Goal: Task Accomplishment & Management: Use online tool/utility

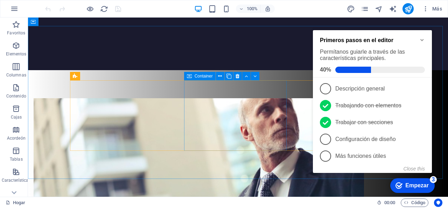
scroll to position [350, 0]
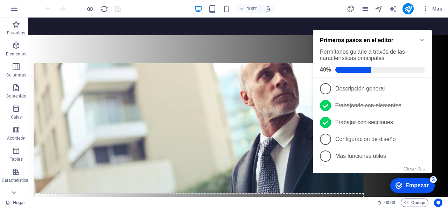
click at [421, 39] on icon "Minimize checklist" at bounding box center [422, 40] width 3 height 2
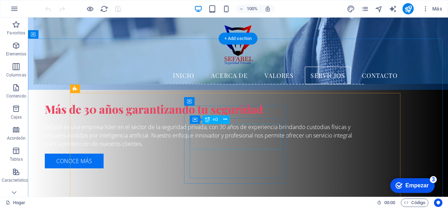
scroll to position [490, 0]
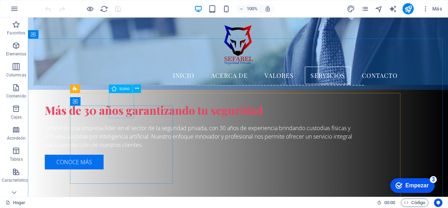
click at [122, 89] on font "Icono" at bounding box center [124, 88] width 10 height 5
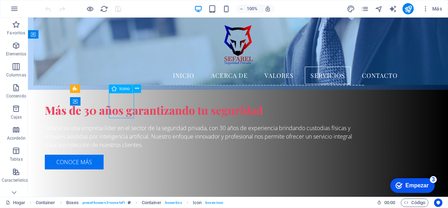
click at [122, 89] on font "Icono" at bounding box center [124, 88] width 10 height 5
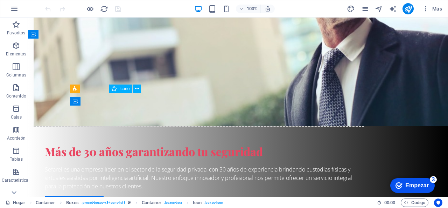
select select "xMidYMid"
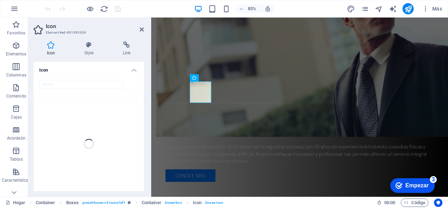
scroll to position [490, 0]
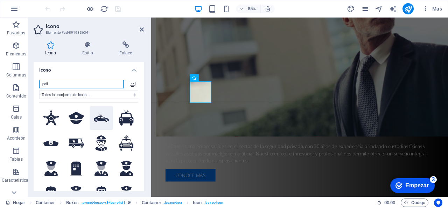
type input "poli"
click at [99, 113] on button at bounding box center [102, 118] width 24 height 24
click at [141, 29] on icon at bounding box center [142, 30] width 4 height 6
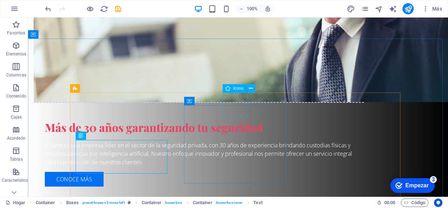
click at [235, 89] on font "Icono" at bounding box center [238, 88] width 10 height 5
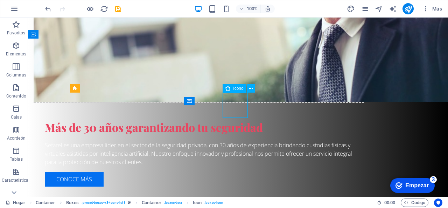
click at [235, 89] on font "Icono" at bounding box center [238, 88] width 10 height 5
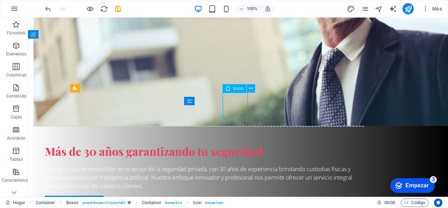
select select "xMidYMid"
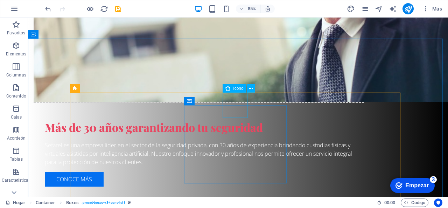
click at [236, 88] on font "Icono" at bounding box center [238, 88] width 10 height 5
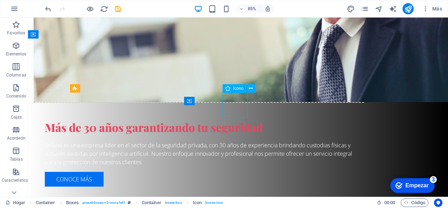
click at [236, 88] on font "Icono" at bounding box center [238, 88] width 10 height 5
click at [237, 88] on font "Icono" at bounding box center [238, 88] width 10 height 5
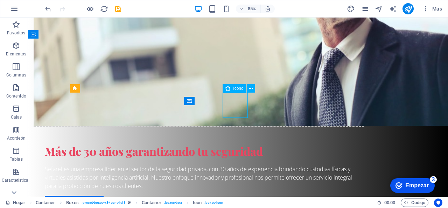
select select "xMidYMid"
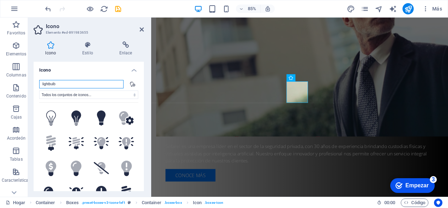
click at [76, 83] on input "lightbulb" at bounding box center [81, 84] width 84 height 8
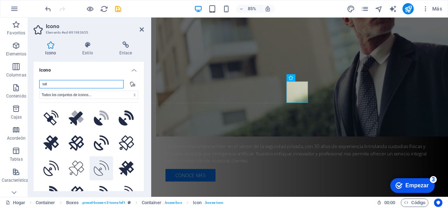
scroll to position [0, 0]
type input "sat"
click at [98, 172] on icon at bounding box center [101, 167] width 15 height 15
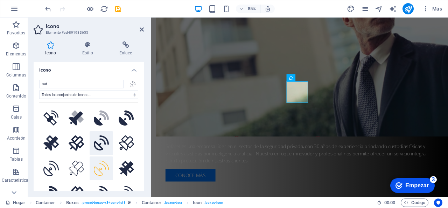
click at [100, 146] on icon at bounding box center [101, 142] width 15 height 15
click at [99, 166] on icon at bounding box center [101, 167] width 15 height 15
click at [143, 30] on icon at bounding box center [142, 30] width 4 height 6
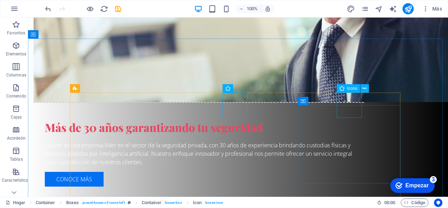
click at [352, 89] on font "Icono" at bounding box center [352, 88] width 10 height 5
click at [352, 88] on font "Icono" at bounding box center [352, 88] width 10 height 5
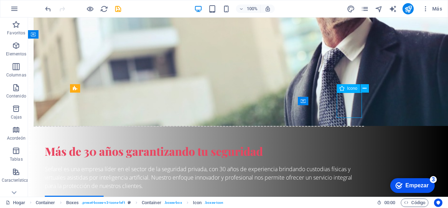
select select "xMidYMid"
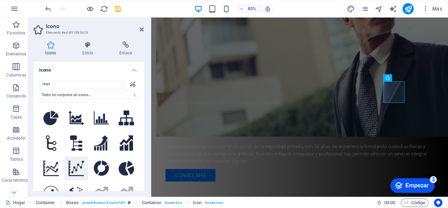
click at [76, 163] on icon at bounding box center [76, 167] width 15 height 15
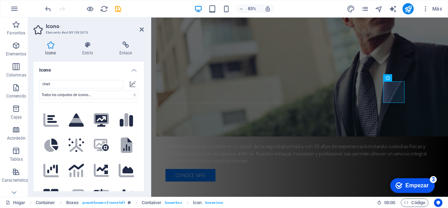
scroll to position [140, 0]
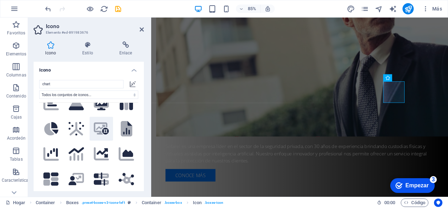
click at [97, 126] on icon ".fa-secondary{opacity:.4}" at bounding box center [101, 128] width 15 height 12
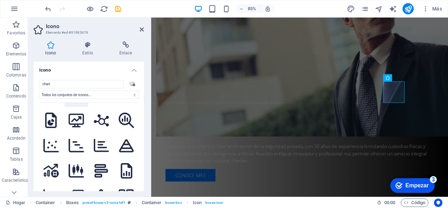
scroll to position [455, 0]
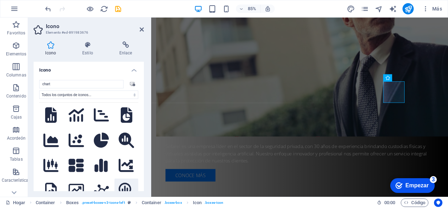
click at [120, 182] on icon at bounding box center [126, 189] width 15 height 15
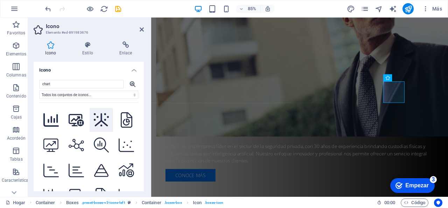
scroll to position [735, 0]
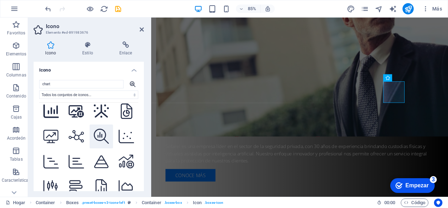
click at [104, 129] on icon at bounding box center [101, 136] width 15 height 15
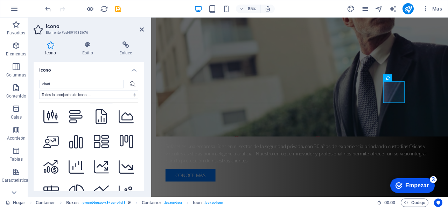
scroll to position [840, 0]
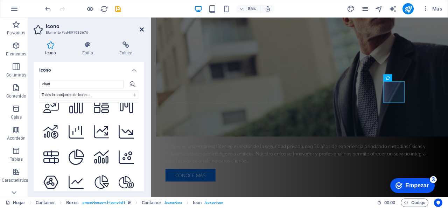
click at [143, 30] on icon at bounding box center [142, 30] width 4 height 6
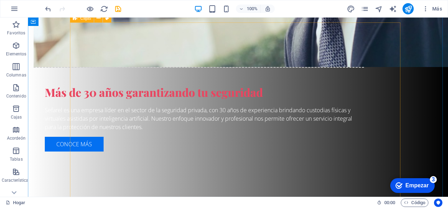
scroll to position [560, 0]
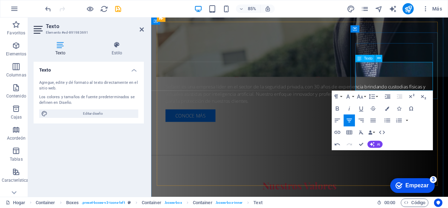
drag, startPoint x: 453, startPoint y: 94, endPoint x: 463, endPoint y: 98, distance: 10.5
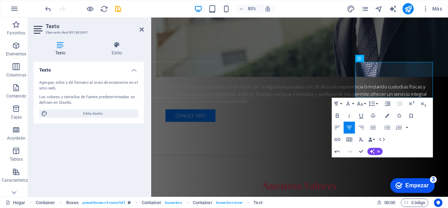
scroll to position [95, 1]
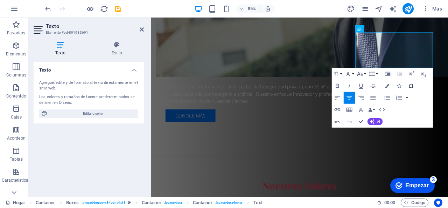
scroll to position [595, 0]
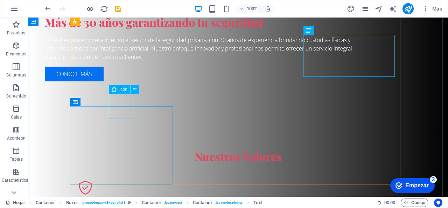
select select "xMidYMid"
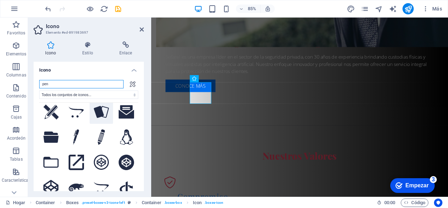
scroll to position [140, 0]
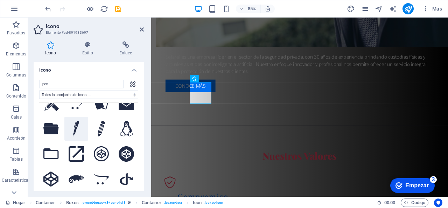
click at [78, 121] on icon at bounding box center [76, 128] width 6 height 15
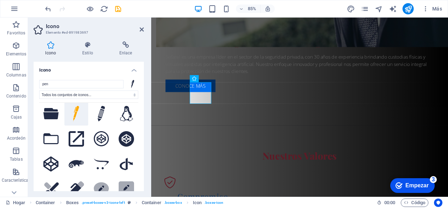
scroll to position [175, 0]
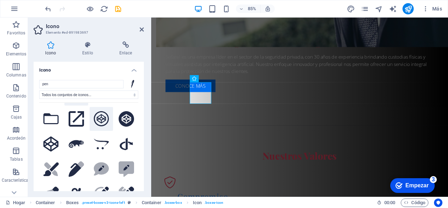
click at [100, 115] on icon at bounding box center [101, 118] width 15 height 15
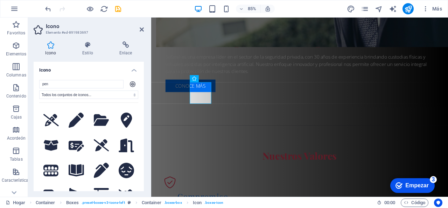
scroll to position [630, 0]
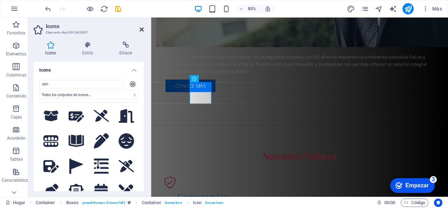
click at [143, 28] on icon at bounding box center [142, 30] width 4 height 6
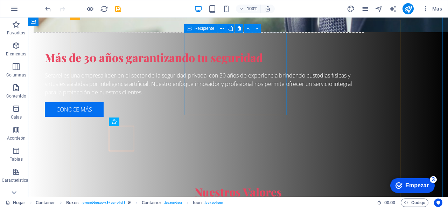
scroll to position [595, 0]
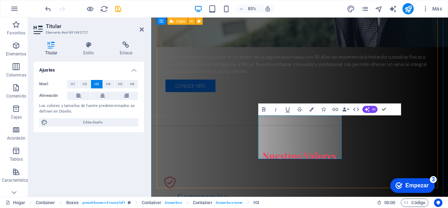
scroll to position [17, 2]
drag, startPoint x: 324, startPoint y: 151, endPoint x: 297, endPoint y: 136, distance: 31.7
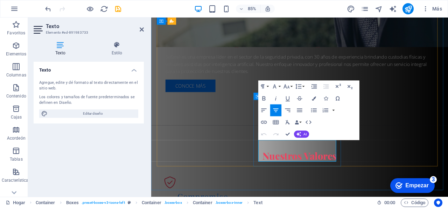
drag, startPoint x: 339, startPoint y: 181, endPoint x: 281, endPoint y: 164, distance: 61.2
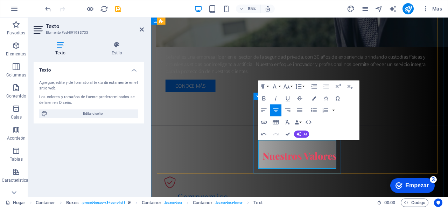
drag, startPoint x: 288, startPoint y: 166, endPoint x: 343, endPoint y: 193, distance: 61.4
copy font "Contamos con protocolo de respuesta inmediata ante percances con un alto índice…"
click at [305, 133] on font "AI" at bounding box center [305, 134] width 3 height 4
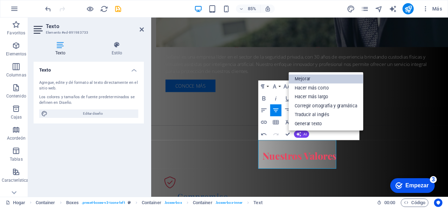
click at [341, 81] on link "Mejorar" at bounding box center [326, 78] width 75 height 9
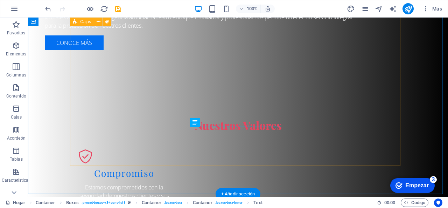
scroll to position [630, 0]
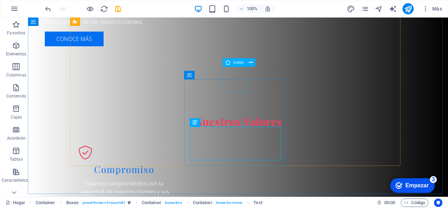
click at [231, 64] on div "Icono" at bounding box center [234, 62] width 23 height 8
click at [234, 63] on font "Icono" at bounding box center [238, 62] width 10 height 5
select select "xMidYMid"
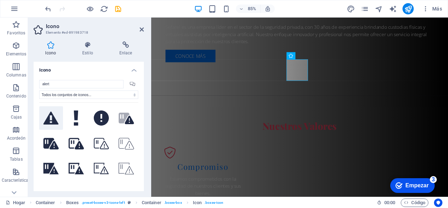
type input "alert"
click at [56, 118] on icon at bounding box center [50, 117] width 15 height 13
click at [74, 85] on input "alert" at bounding box center [81, 84] width 84 height 8
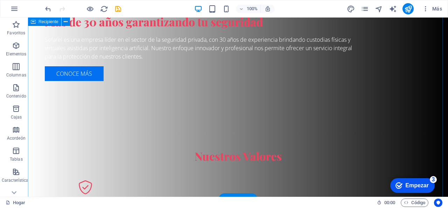
scroll to position [631, 0]
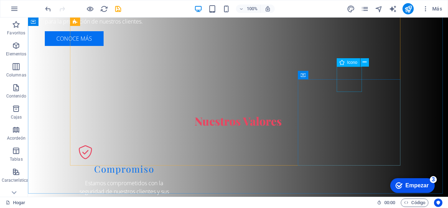
click at [347, 61] on font "Icono" at bounding box center [352, 62] width 10 height 5
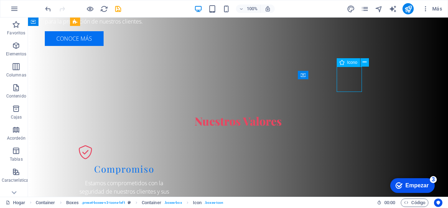
click at [347, 61] on font "Icono" at bounding box center [352, 62] width 10 height 5
select select "xMidYMid"
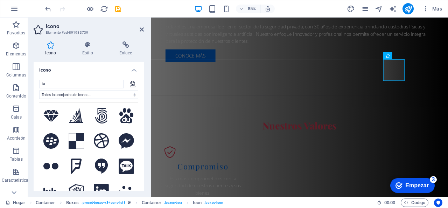
scroll to position [665, 0]
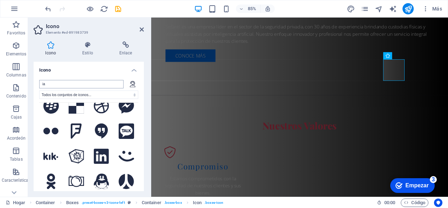
click at [99, 85] on input "ia" at bounding box center [81, 84] width 84 height 8
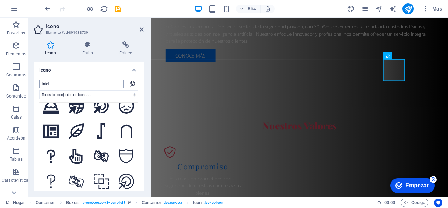
scroll to position [0, 0]
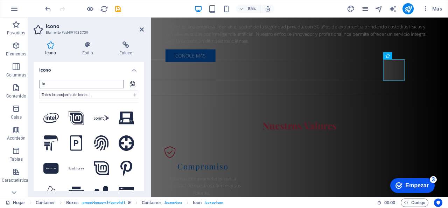
type input "i"
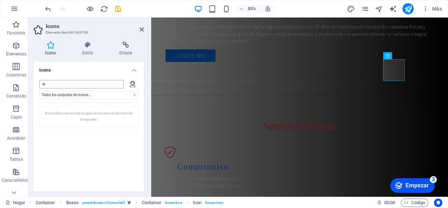
type input "a"
drag, startPoint x: 141, startPoint y: 29, endPoint x: 356, endPoint y: 69, distance: 218.8
click at [141, 29] on icon at bounding box center [142, 30] width 4 height 6
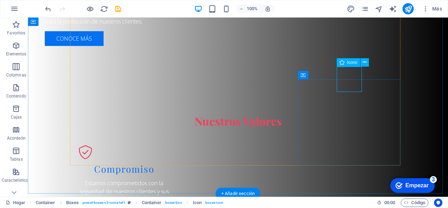
select select "xMidYMid"
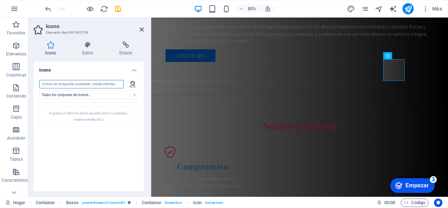
click at [98, 84] on input "search" at bounding box center [81, 84] width 84 height 8
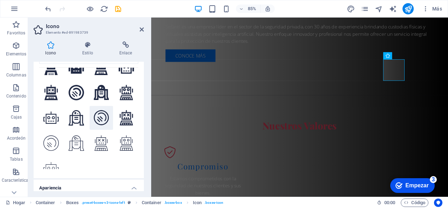
scroll to position [219, 0]
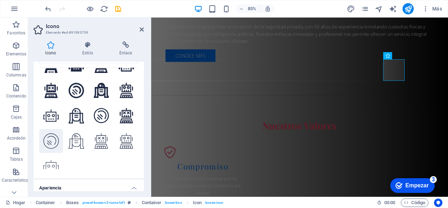
type input "robo"
click at [55, 138] on icon at bounding box center [50, 140] width 15 height 15
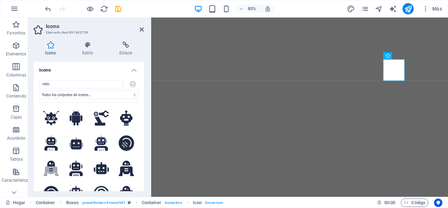
select select "xMidYMid"
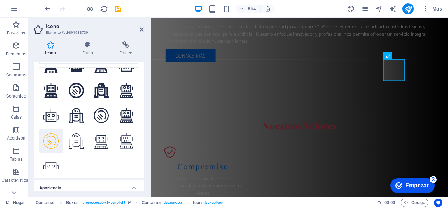
scroll to position [631, 0]
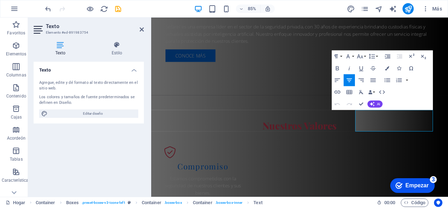
drag, startPoint x: 400, startPoint y: 130, endPoint x: 500, endPoint y: 162, distance: 105.2
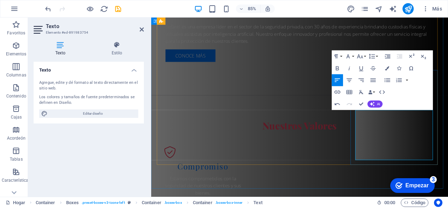
drag, startPoint x: 425, startPoint y: 178, endPoint x: 388, endPoint y: 128, distance: 62.3
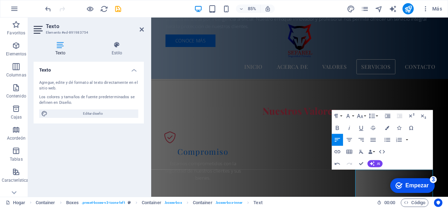
scroll to position [561, 0]
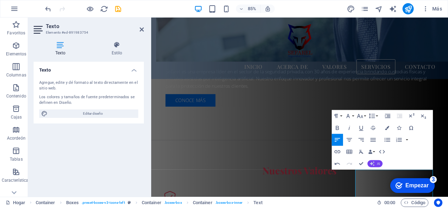
click at [375, 163] on button "AI" at bounding box center [375, 163] width 15 height 7
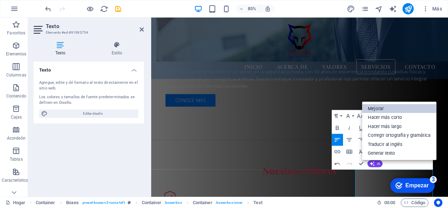
click at [400, 109] on link "Mejorar" at bounding box center [399, 108] width 75 height 9
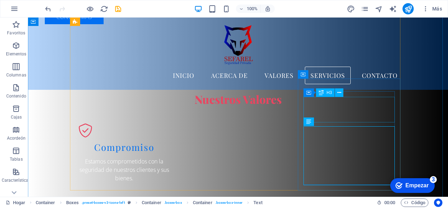
scroll to position [631, 0]
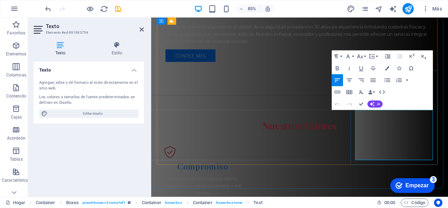
drag, startPoint x: 448, startPoint y: 131, endPoint x: 392, endPoint y: 132, distance: 56.1
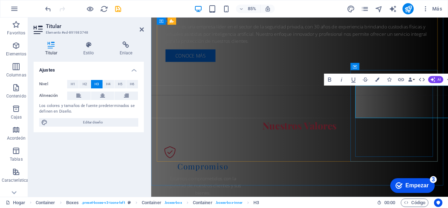
scroll to position [0, 1]
drag, startPoint x: 459, startPoint y: 117, endPoint x: 387, endPoint y: 99, distance: 75.0
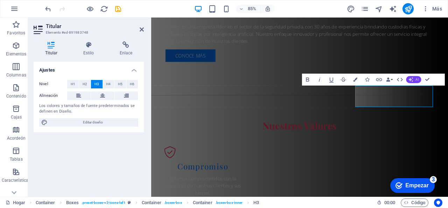
drag, startPoint x: 416, startPoint y: 79, endPoint x: 411, endPoint y: 82, distance: 5.8
click at [416, 79] on font "AI" at bounding box center [417, 79] width 3 height 4
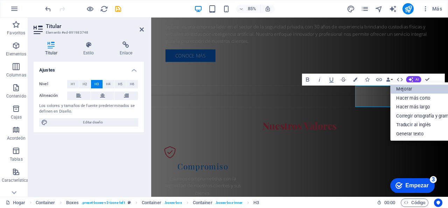
click at [403, 88] on font "Mejorar" at bounding box center [405, 88] width 16 height 5
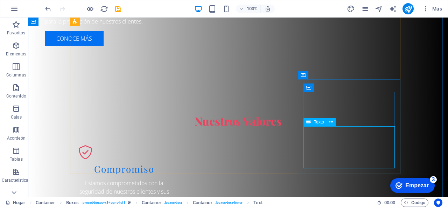
click at [310, 122] on icon at bounding box center [308, 122] width 5 height 8
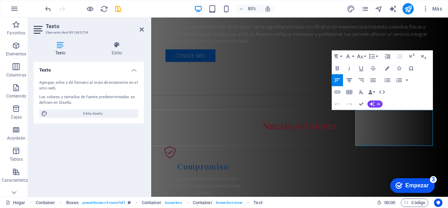
click at [351, 82] on icon "button" at bounding box center [349, 80] width 7 height 7
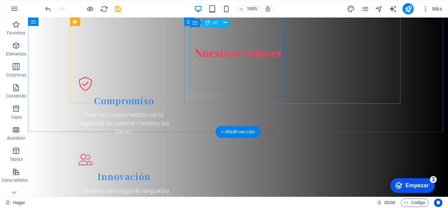
scroll to position [701, 0]
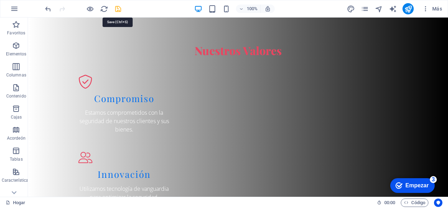
click at [118, 9] on icon "ahorrar" at bounding box center [118, 9] width 8 height 8
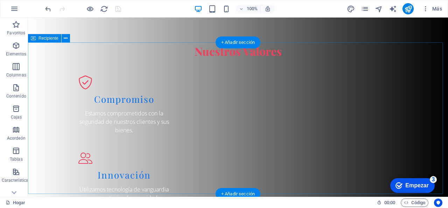
scroll to position [805, 0]
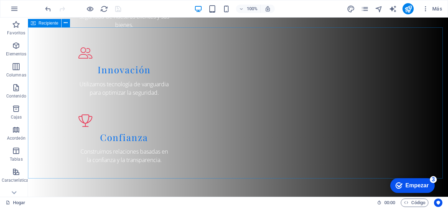
click at [53, 23] on font "Recipiente" at bounding box center [49, 23] width 20 height 5
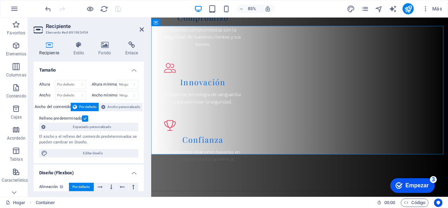
click at [47, 47] on icon at bounding box center [49, 44] width 31 height 7
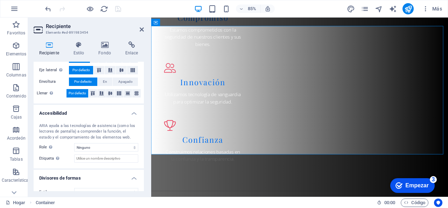
scroll to position [150, 0]
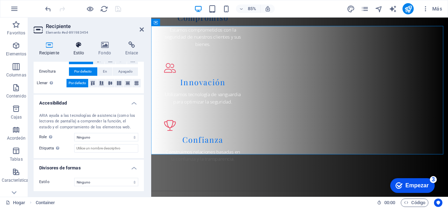
click at [82, 53] on font "Estilo" at bounding box center [79, 52] width 11 height 5
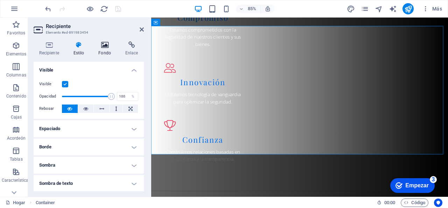
click at [110, 48] on h4 "Fondo" at bounding box center [106, 48] width 27 height 15
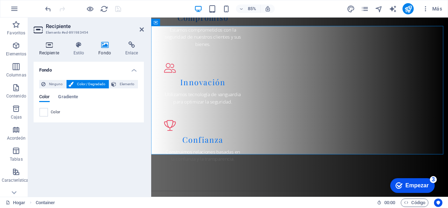
click at [47, 49] on h4 "Recipiente" at bounding box center [51, 48] width 34 height 15
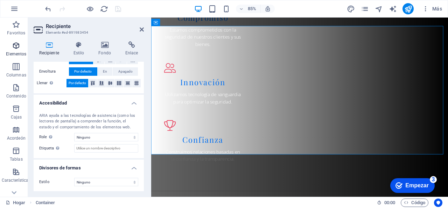
click at [15, 47] on icon "button" at bounding box center [16, 45] width 8 height 8
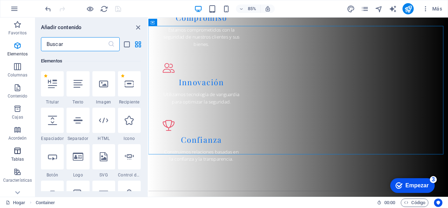
scroll to position [70, 0]
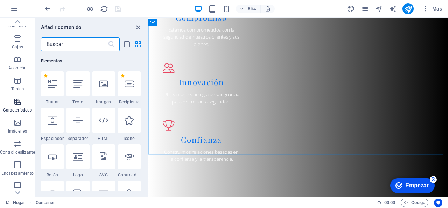
click at [15, 111] on font "Características" at bounding box center [17, 110] width 29 height 5
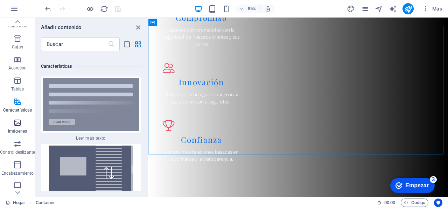
scroll to position [105, 0]
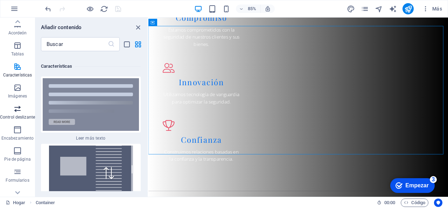
click at [21, 113] on span "Control deslizante" at bounding box center [17, 112] width 35 height 17
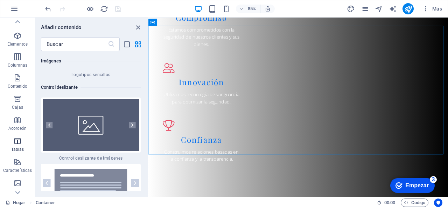
scroll to position [0, 0]
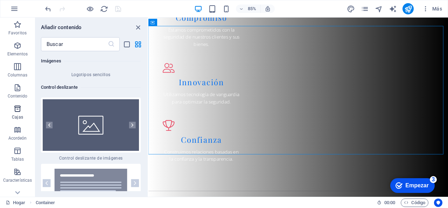
click at [21, 110] on icon "button" at bounding box center [17, 108] width 8 height 8
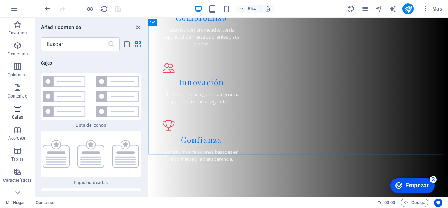
scroll to position [3783, 0]
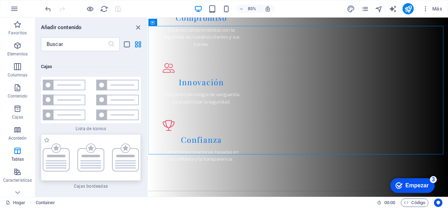
click at [55, 157] on img at bounding box center [91, 157] width 96 height 28
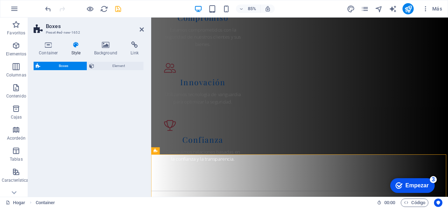
select select "rem"
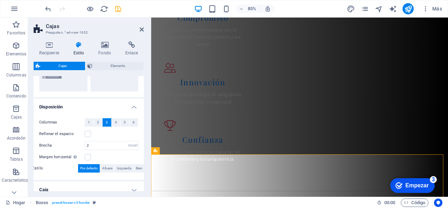
scroll to position [0, 0]
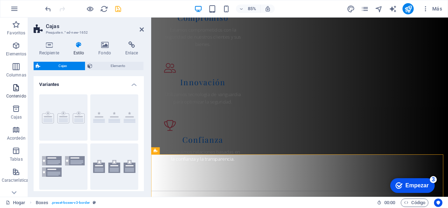
click at [17, 95] on font "Contenido" at bounding box center [16, 96] width 20 height 5
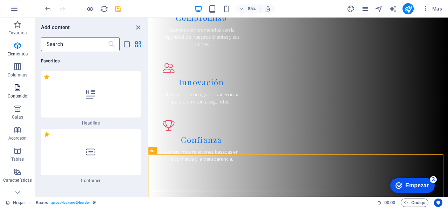
scroll to position [2372, 0]
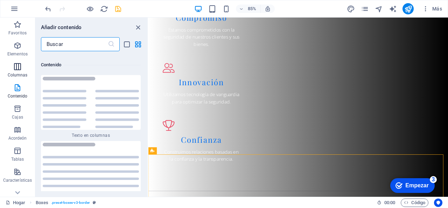
click at [17, 72] on p "Columnas" at bounding box center [18, 75] width 20 height 6
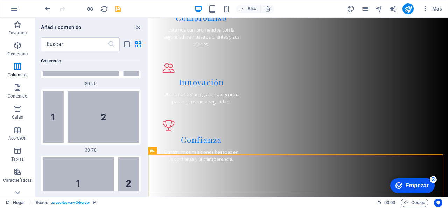
scroll to position [1069, 0]
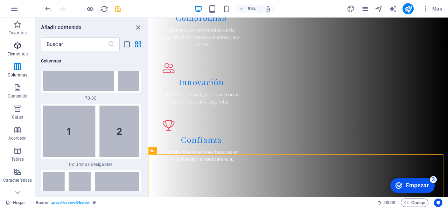
click at [21, 54] on font "Elementos" at bounding box center [17, 53] width 20 height 5
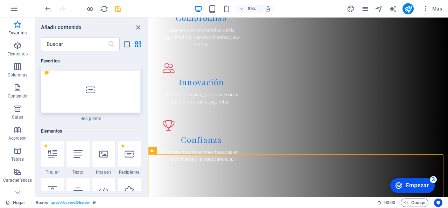
scroll to position [0, 0]
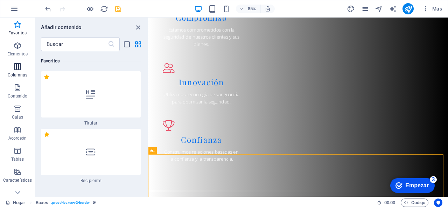
click at [19, 73] on font "Columnas" at bounding box center [18, 74] width 20 height 5
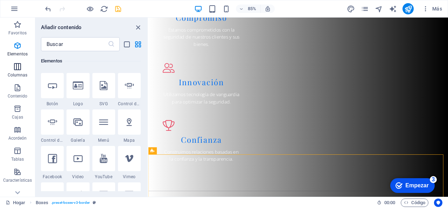
scroll to position [404, 0]
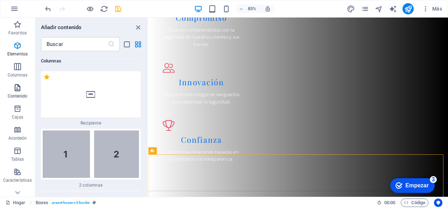
click at [19, 97] on font "Contenido" at bounding box center [18, 96] width 20 height 5
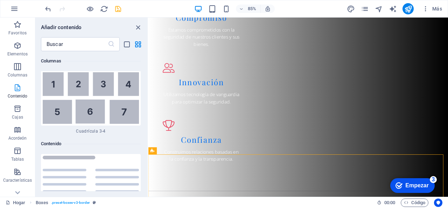
scroll to position [2372, 0]
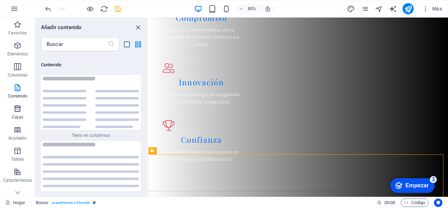
click at [19, 106] on icon "button" at bounding box center [17, 108] width 8 height 8
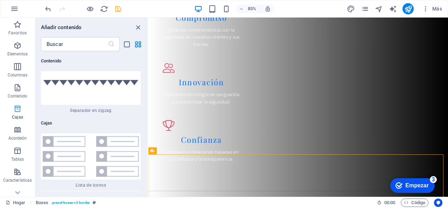
scroll to position [3783, 0]
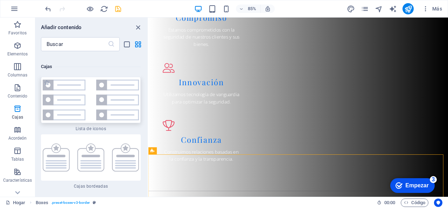
click at [84, 96] on img at bounding box center [91, 99] width 96 height 41
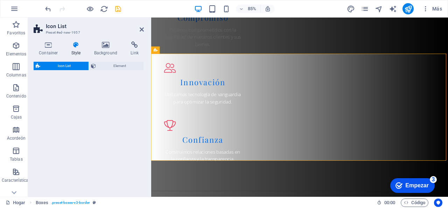
select select "rem"
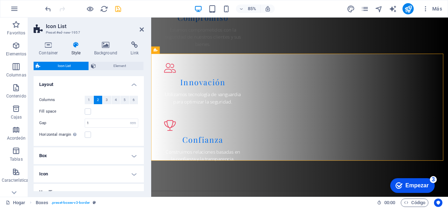
scroll to position [1060, 0]
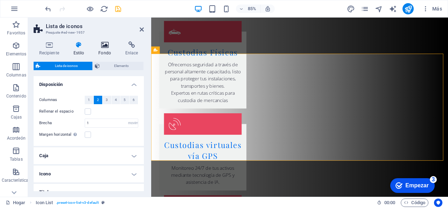
click at [107, 48] on h4 "Fondo" at bounding box center [106, 48] width 27 height 15
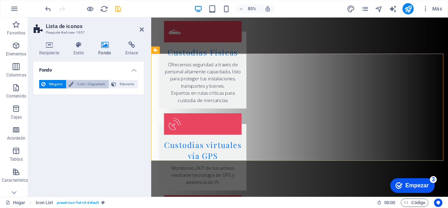
click at [89, 84] on font "Color / Degradado" at bounding box center [91, 84] width 28 height 4
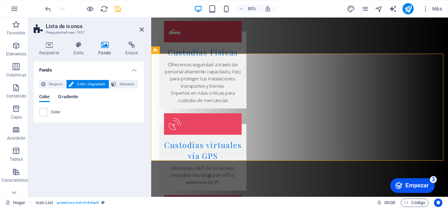
click at [74, 98] on font "Gradiente" at bounding box center [68, 96] width 20 height 5
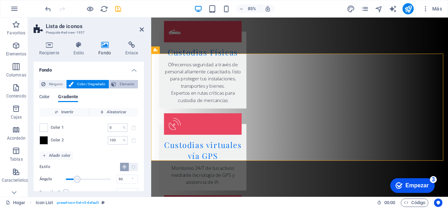
click at [124, 86] on font "Elemento" at bounding box center [127, 84] width 15 height 4
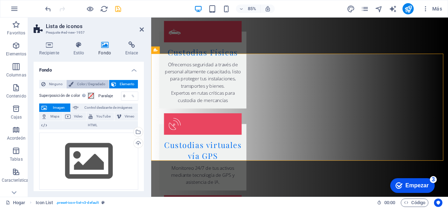
click at [94, 82] on font "Color / Degradado" at bounding box center [91, 84] width 28 height 4
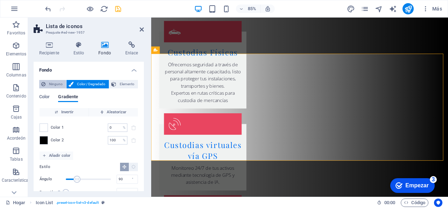
click at [59, 83] on font "Ninguno" at bounding box center [56, 84] width 14 height 4
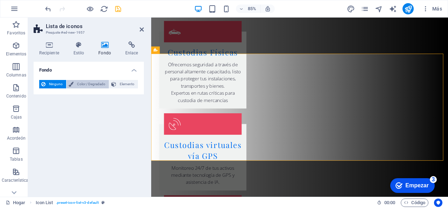
click at [80, 84] on font "Color / Degradado" at bounding box center [91, 84] width 28 height 4
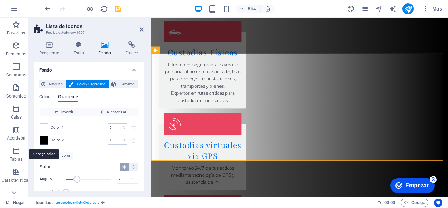
click at [42, 138] on span at bounding box center [44, 140] width 8 height 8
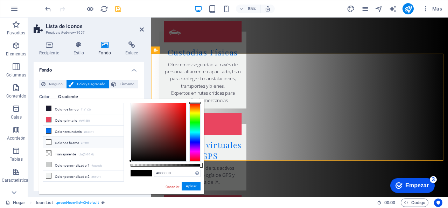
click at [53, 143] on li "Color de fuente #ffffff" at bounding box center [83, 142] width 81 height 11
click at [50, 107] on icon at bounding box center [48, 108] width 5 height 5
type input "#1a1a2e"
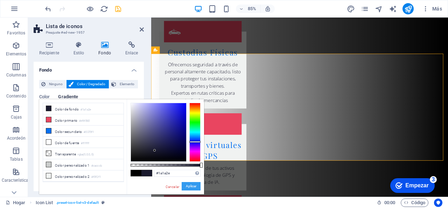
click at [191, 188] on font "Aplicar" at bounding box center [191, 186] width 11 height 4
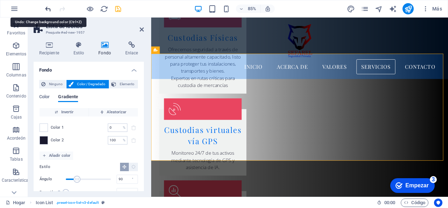
click at [47, 8] on icon "deshacer" at bounding box center [48, 9] width 8 height 8
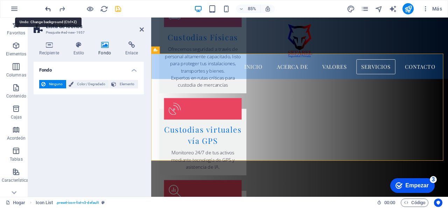
click at [47, 8] on icon "deshacer" at bounding box center [48, 9] width 8 height 8
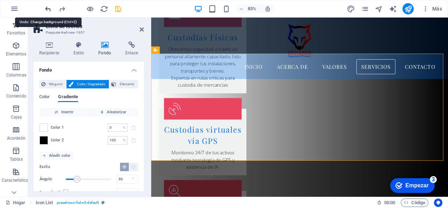
click at [47, 8] on icon "deshacer" at bounding box center [48, 9] width 8 height 8
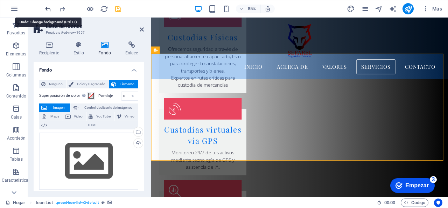
click at [47, 8] on icon "deshacer" at bounding box center [48, 9] width 8 height 8
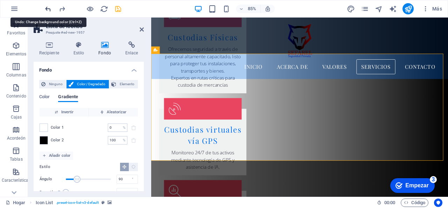
click at [47, 8] on icon "deshacer" at bounding box center [48, 9] width 8 height 8
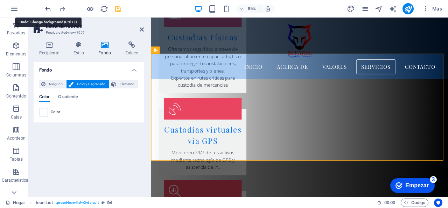
click at [47, 8] on icon "deshacer" at bounding box center [48, 9] width 8 height 8
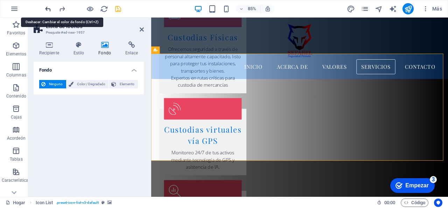
click at [47, 8] on icon "deshacer" at bounding box center [48, 9] width 8 height 8
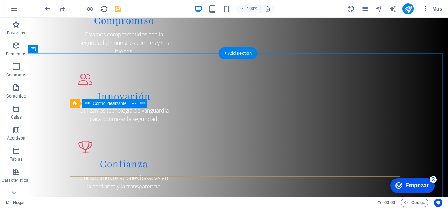
scroll to position [919, 0]
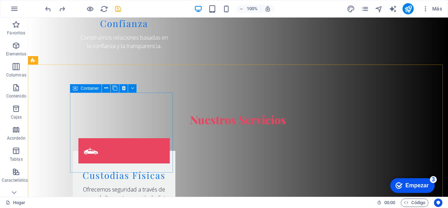
click at [88, 88] on span "Container" at bounding box center [90, 88] width 18 height 4
click at [88, 88] on font "Recipiente" at bounding box center [91, 88] width 20 height 5
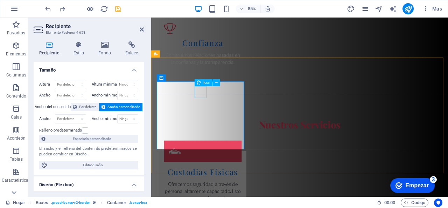
click at [177, 55] on icon at bounding box center [175, 54] width 3 height 6
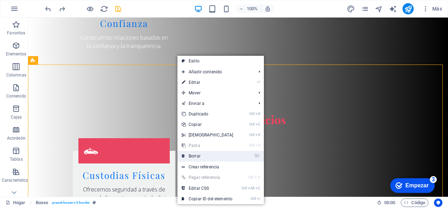
click at [213, 157] on link "⌦ Borrar" at bounding box center [208, 156] width 60 height 11
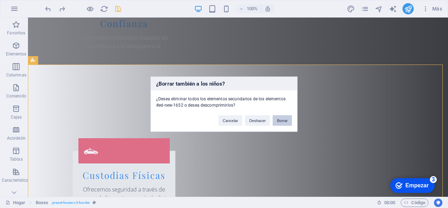
click at [290, 121] on button "Borrar" at bounding box center [282, 120] width 19 height 11
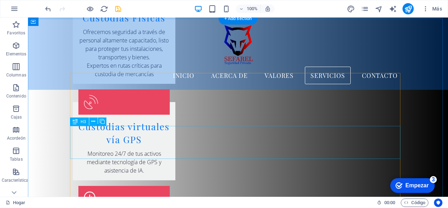
scroll to position [954, 0]
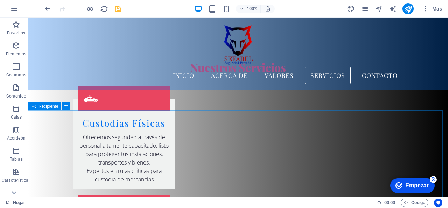
click at [55, 106] on font "Recipiente" at bounding box center [49, 106] width 20 height 5
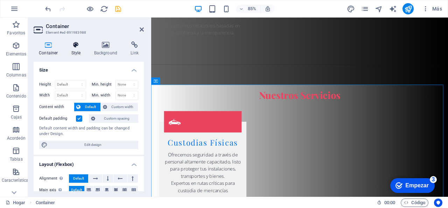
click at [76, 49] on h4 "Style" at bounding box center [77, 48] width 23 height 15
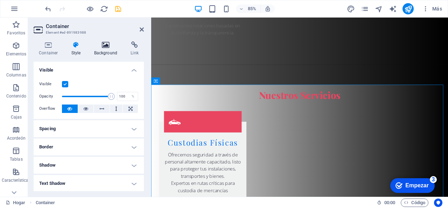
click at [106, 51] on h4 "Background" at bounding box center [107, 48] width 37 height 15
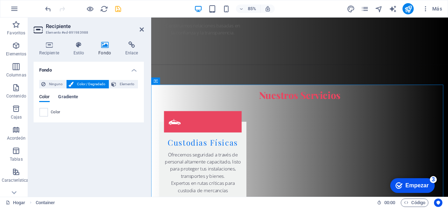
click at [64, 99] on font "Gradiente" at bounding box center [68, 96] width 20 height 5
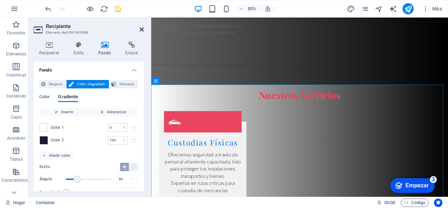
click at [144, 31] on icon at bounding box center [142, 30] width 4 height 6
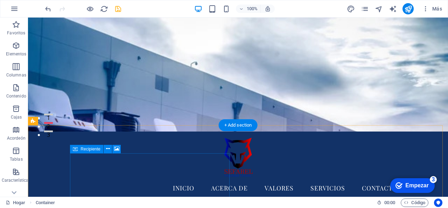
scroll to position [0, 0]
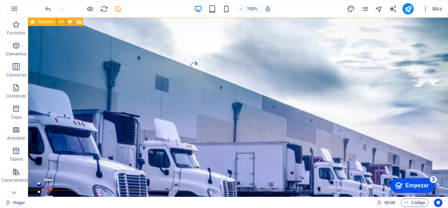
click at [48, 22] on font "Bandera" at bounding box center [46, 21] width 16 height 5
select select "vh"
select select "header"
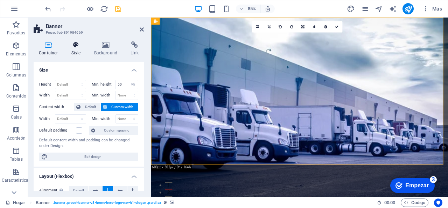
click at [66, 46] on icon at bounding box center [76, 44] width 20 height 7
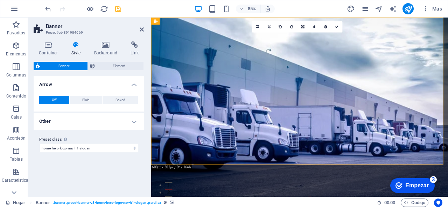
click at [71, 46] on icon at bounding box center [76, 44] width 20 height 7
click at [108, 53] on font "Fondo" at bounding box center [104, 52] width 13 height 5
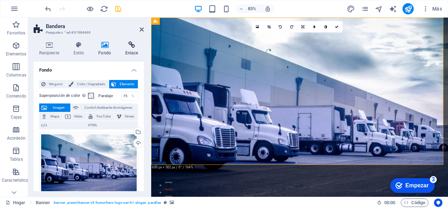
click at [128, 53] on font "Enlace" at bounding box center [131, 52] width 13 height 5
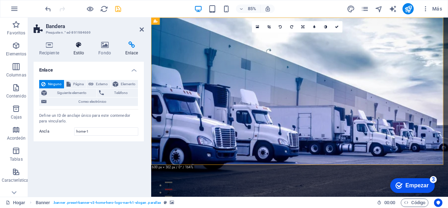
click at [90, 49] on h4 "Estilo" at bounding box center [80, 48] width 25 height 15
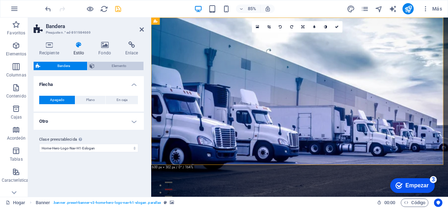
click at [105, 63] on span "Elemento" at bounding box center [119, 66] width 45 height 8
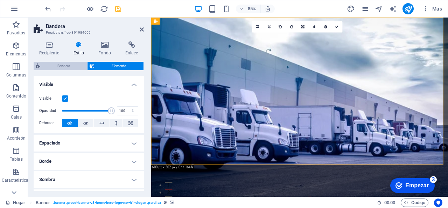
click at [79, 62] on span "Bandera" at bounding box center [63, 66] width 43 height 8
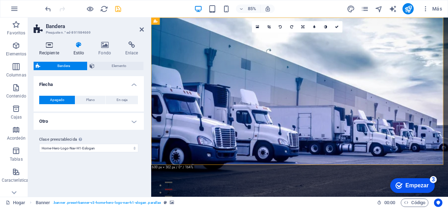
click at [54, 52] on font "Recipiente" at bounding box center [49, 52] width 20 height 5
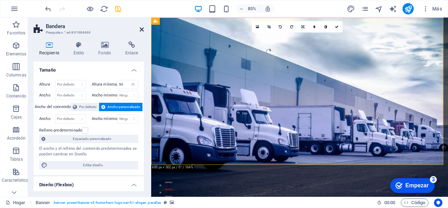
click at [141, 29] on icon at bounding box center [142, 30] width 4 height 6
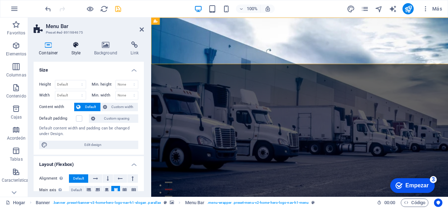
click at [74, 51] on h4 "Style" at bounding box center [77, 48] width 23 height 15
select select "rem"
select select "preset-menu-v2-home-hero-logo-nav-h1-menu"
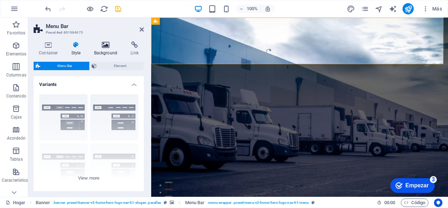
click at [102, 51] on h4 "Background" at bounding box center [107, 48] width 37 height 15
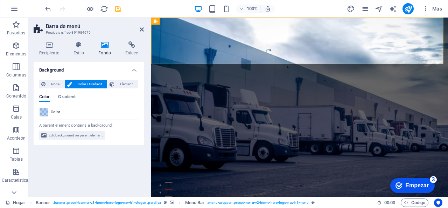
click at [89, 84] on span "Color / Gradient" at bounding box center [89, 84] width 31 height 8
click at [67, 98] on font "Gradiente" at bounding box center [68, 96] width 20 height 5
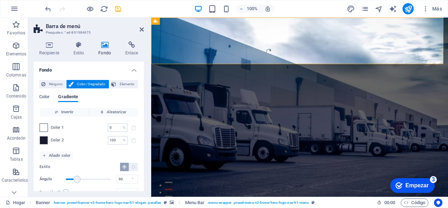
click at [41, 126] on span at bounding box center [44, 128] width 8 height 8
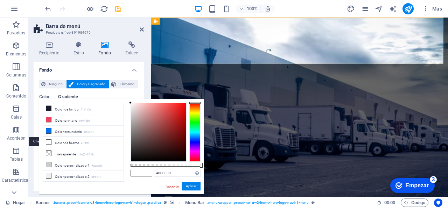
type input "#ffffff"
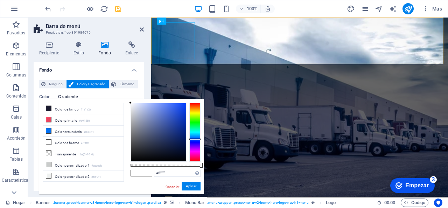
drag, startPoint x: 195, startPoint y: 142, endPoint x: 199, endPoint y: 139, distance: 5.0
click at [199, 139] on div at bounding box center [194, 132] width 11 height 59
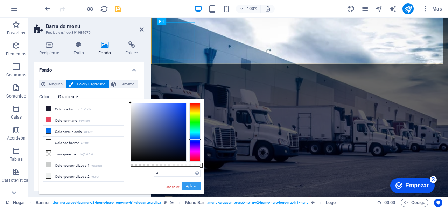
click at [195, 185] on font "Aplicar" at bounding box center [191, 186] width 11 height 4
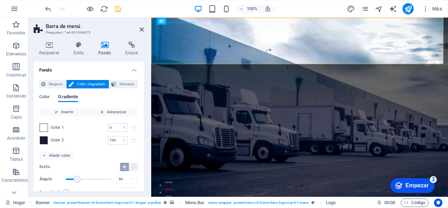
click at [42, 127] on span at bounding box center [44, 128] width 8 height 8
click at [45, 141] on span at bounding box center [44, 140] width 8 height 8
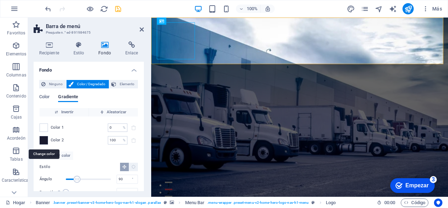
click at [45, 141] on span at bounding box center [44, 140] width 8 height 8
click at [51, 96] on div "Color Gradiente" at bounding box center [88, 100] width 99 height 13
click at [48, 99] on font "Color" at bounding box center [44, 96] width 11 height 5
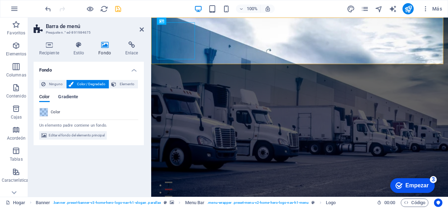
click at [67, 95] on font "Gradiente" at bounding box center [68, 96] width 20 height 5
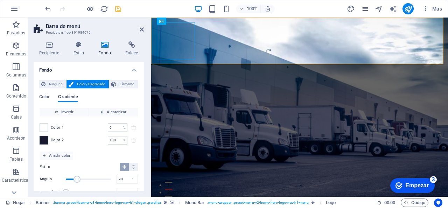
click at [46, 142] on span at bounding box center [44, 140] width 8 height 8
click at [118, 129] on input "0" at bounding box center [114, 127] width 12 height 8
click at [116, 129] on input "0" at bounding box center [114, 127] width 12 height 8
click at [111, 114] on font "Aleatorizar" at bounding box center [117, 112] width 20 height 5
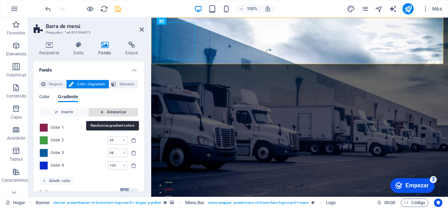
type input "39"
type input "210"
click at [112, 114] on font "Aleatorizar" at bounding box center [117, 112] width 20 height 5
type input "45"
type input "127"
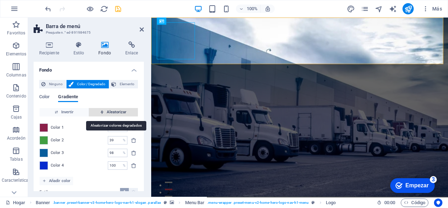
type input "100"
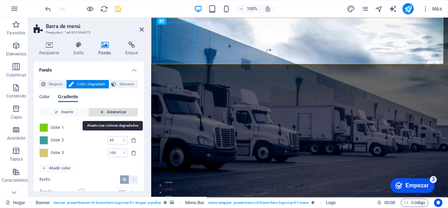
click at [112, 114] on font "Aleatorizar" at bounding box center [117, 112] width 20 height 5
type input "69"
type input "161"
type input "87"
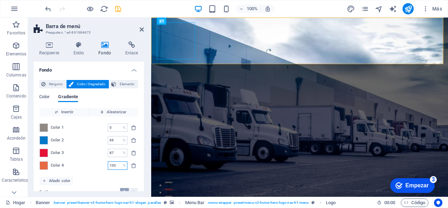
click at [104, 164] on div "Color 4 100 % ​" at bounding box center [89, 165] width 98 height 8
type input "0"
type input "69"
type input "87"
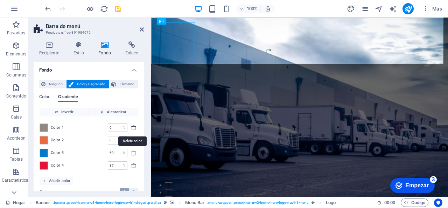
click at [132, 127] on icon "borrar" at bounding box center [134, 128] width 6 height 6
type input "69"
type input "87"
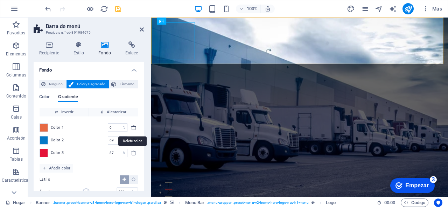
click at [132, 127] on icon "borrar" at bounding box center [134, 128] width 6 height 6
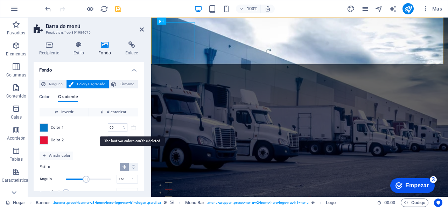
type input "69"
type input "87"
click at [115, 128] on input "69" at bounding box center [114, 127] width 12 height 8
click at [115, 128] on input "5" at bounding box center [114, 127] width 12 height 8
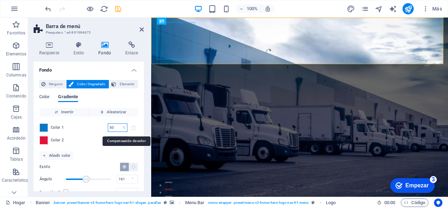
type input "50"
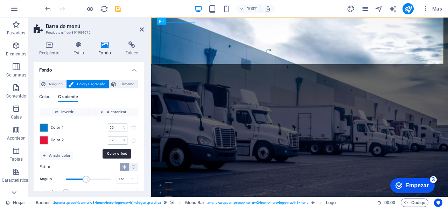
click at [111, 141] on input "87" at bounding box center [114, 140] width 12 height 8
type input "87"
drag, startPoint x: 116, startPoint y: 130, endPoint x: 108, endPoint y: 129, distance: 7.4
click at [108, 129] on input "50" at bounding box center [114, 127] width 12 height 8
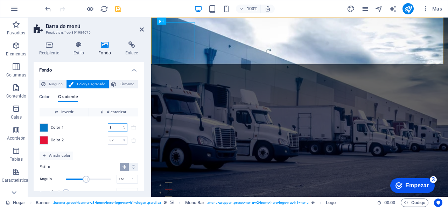
click at [116, 129] on input "8" at bounding box center [114, 127] width 12 height 8
type input "8"
click at [116, 9] on icon "ahorrar" at bounding box center [118, 9] width 8 height 8
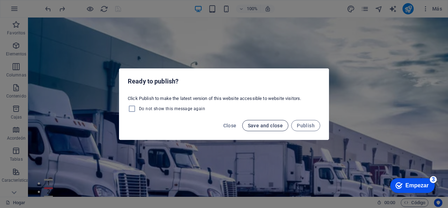
click at [270, 125] on span "Save and close" at bounding box center [265, 126] width 35 height 6
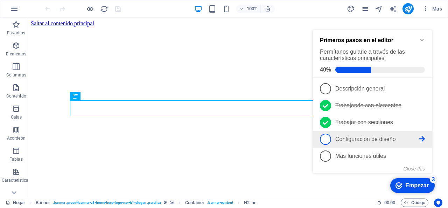
click at [364, 137] on font "Configuración de diseño" at bounding box center [365, 139] width 61 height 6
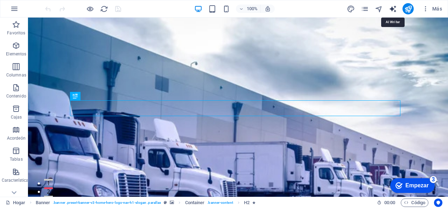
click at [395, 8] on icon "generador de texto" at bounding box center [393, 9] width 8 height 8
select select "English"
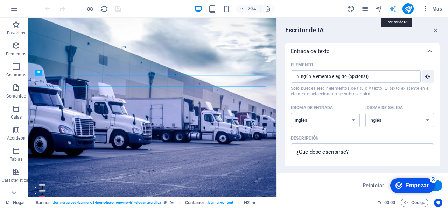
click at [395, 8] on icon "generador de texto" at bounding box center [393, 9] width 8 height 8
click at [437, 31] on icon "button" at bounding box center [436, 30] width 8 height 8
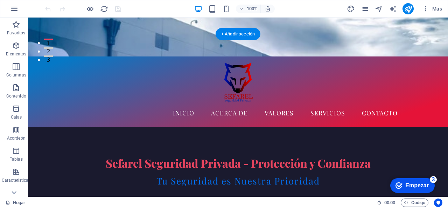
scroll to position [175, 0]
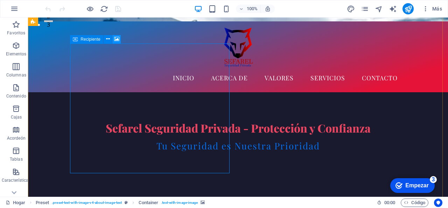
click at [117, 39] on icon at bounding box center [116, 38] width 5 height 7
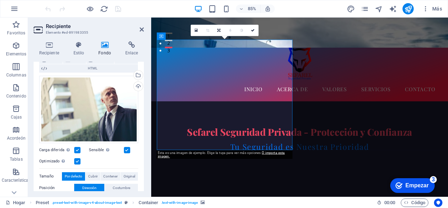
scroll to position [0, 0]
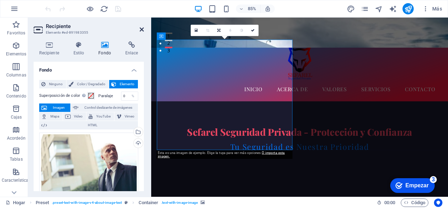
click at [140, 30] on icon at bounding box center [142, 30] width 4 height 6
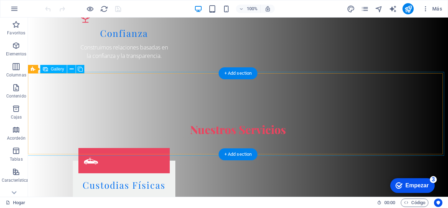
scroll to position [910, 0]
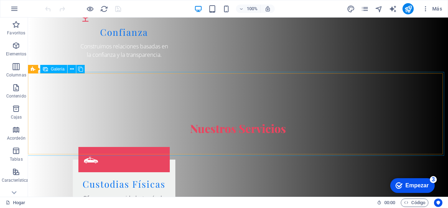
click at [54, 69] on font "Galería" at bounding box center [58, 69] width 14 height 5
select select "px"
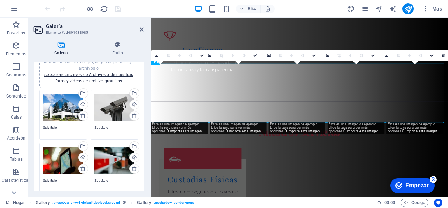
scroll to position [25, 0]
click at [141, 28] on icon at bounding box center [142, 30] width 4 height 6
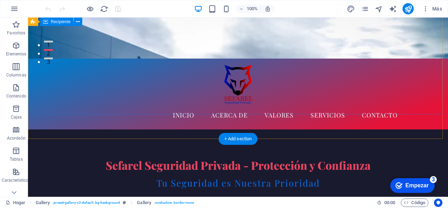
scroll to position [0, 0]
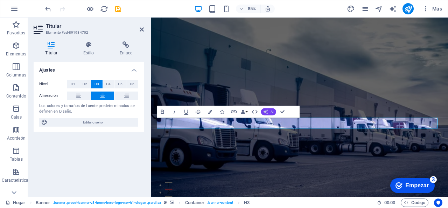
click at [269, 112] on button "AI" at bounding box center [268, 111] width 15 height 7
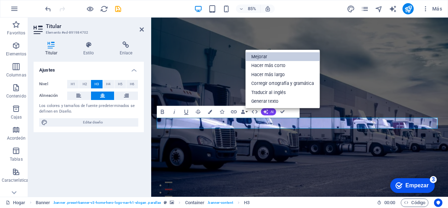
click at [272, 57] on link "Mejorar" at bounding box center [282, 56] width 75 height 9
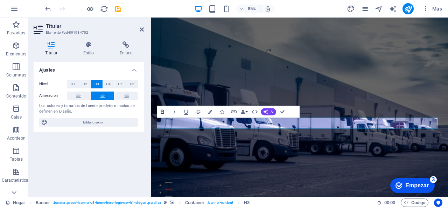
click at [167, 112] on button "Atrevido" at bounding box center [162, 112] width 11 height 12
click at [175, 112] on icon "button" at bounding box center [174, 111] width 7 height 7
click at [184, 111] on icon "button" at bounding box center [186, 111] width 7 height 7
click at [176, 112] on icon "button" at bounding box center [174, 111] width 7 height 7
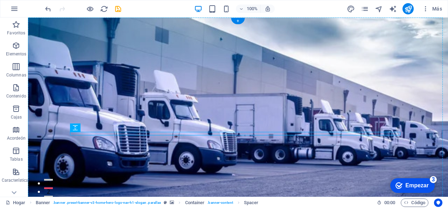
drag, startPoint x: 298, startPoint y: 134, endPoint x: 298, endPoint y: 165, distance: 31.2
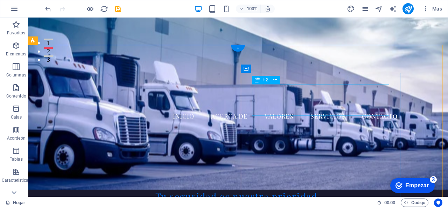
scroll to position [175, 0]
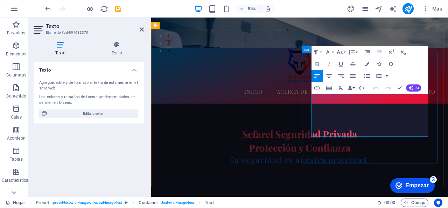
click at [409, 86] on icon "button" at bounding box center [411, 87] width 5 height 5
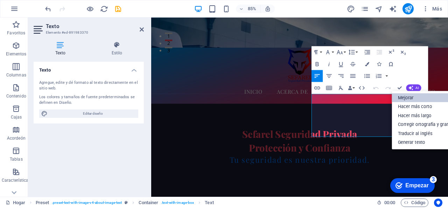
click at [406, 98] on font "Mejorar" at bounding box center [406, 97] width 16 height 5
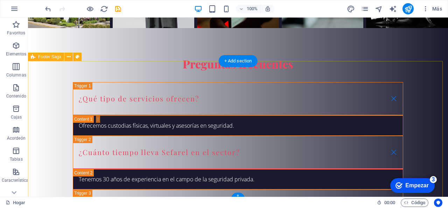
scroll to position [1961, 0]
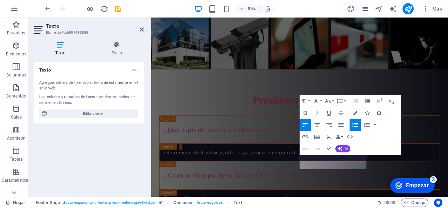
scroll to position [1932, 0]
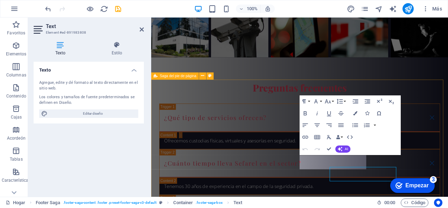
scroll to position [1918, 0]
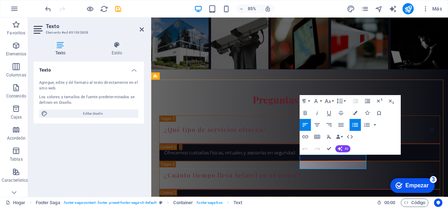
click at [437, 11] on font "Más" at bounding box center [437, 9] width 10 height 6
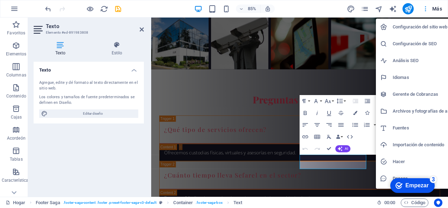
click at [437, 11] on div at bounding box center [224, 104] width 448 height 208
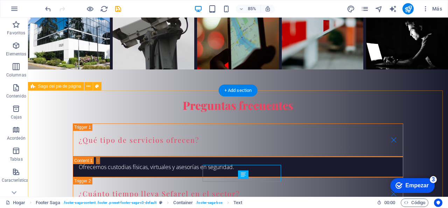
scroll to position [1932, 0]
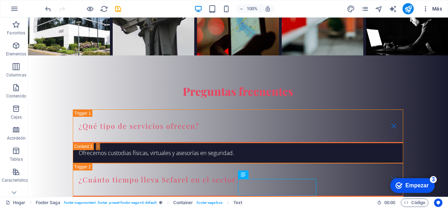
click at [436, 8] on font "Más" at bounding box center [437, 9] width 10 height 6
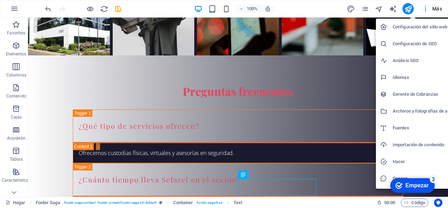
click at [421, 24] on font "Configuración del sitio web" at bounding box center [420, 26] width 55 height 5
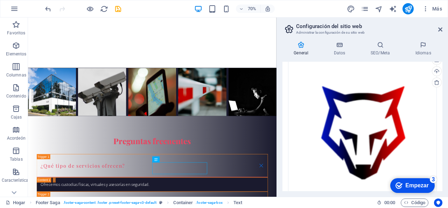
scroll to position [213, 0]
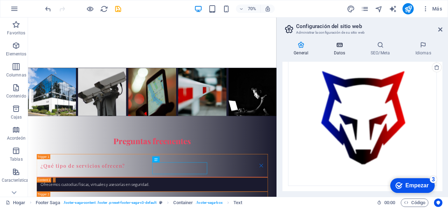
click at [339, 48] on h4 "Datos" at bounding box center [341, 48] width 37 height 15
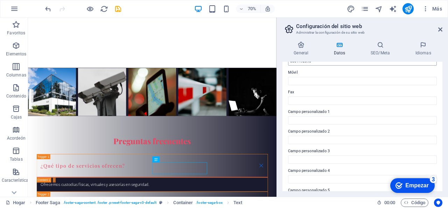
scroll to position [207, 0]
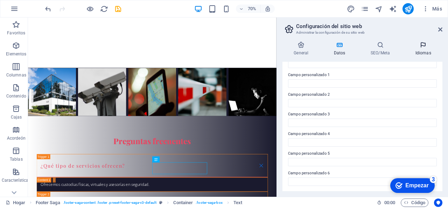
click at [425, 53] on font "Idiomas" at bounding box center [424, 52] width 16 height 5
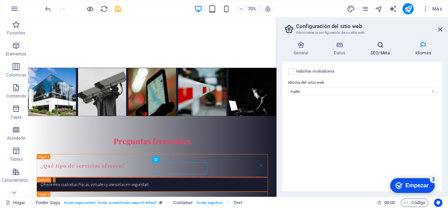
click at [382, 47] on icon at bounding box center [381, 44] width 42 height 7
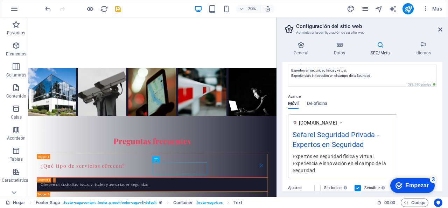
scroll to position [151, 0]
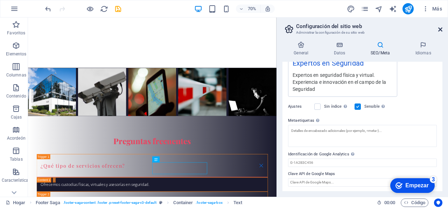
click at [442, 30] on icon at bounding box center [440, 30] width 4 height 6
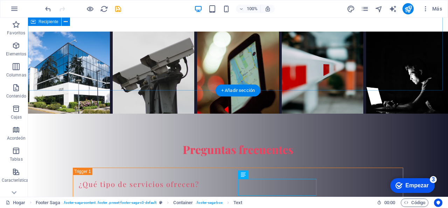
scroll to position [1932, 0]
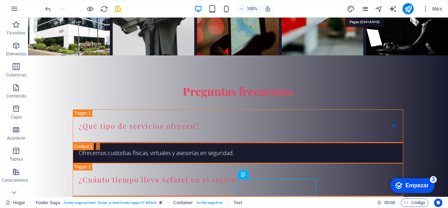
click at [362, 12] on icon "páginas" at bounding box center [365, 9] width 8 height 8
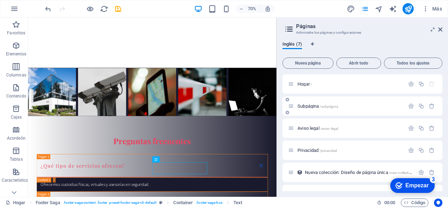
scroll to position [35, 0]
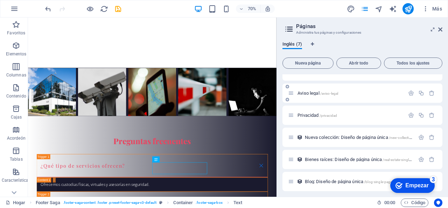
click at [300, 94] on font "Aviso legal" at bounding box center [309, 92] width 22 height 5
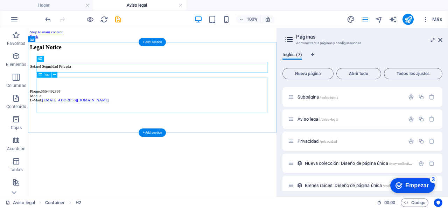
scroll to position [0, 0]
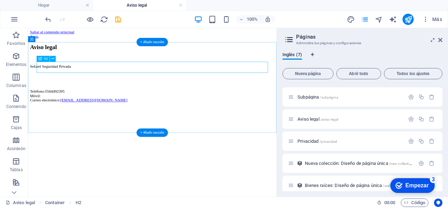
click at [120, 60] on div "Aviso legal" at bounding box center [205, 54] width 349 height 9
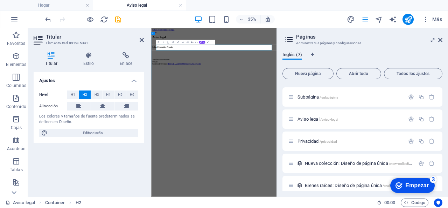
click at [251, 60] on h2 "Aviso legal" at bounding box center [330, 54] width 353 height 9
click at [140, 36] on h2 "Titular" at bounding box center [95, 37] width 98 height 6
click at [141, 38] on icon at bounding box center [142, 40] width 4 height 6
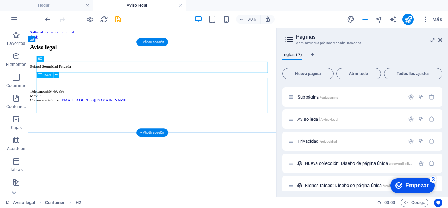
click at [43, 105] on div "Sefarel Seguridad Privada Teléfono: 5564492395 Móvil: Correo electrónico: conta…" at bounding box center [205, 106] width 349 height 55
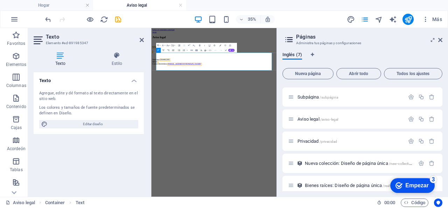
click at [269, 140] on html "Saltar al contenido principal Atrás Aviso legal Sefarel Seguridad Privada Teléf…" at bounding box center [330, 84] width 358 height 112
drag, startPoint x: 163, startPoint y: 20, endPoint x: 142, endPoint y: 42, distance: 30.5
click at [142, 42] on icon at bounding box center [142, 40] width 4 height 6
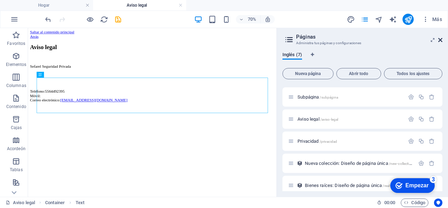
click at [440, 38] on icon at bounding box center [440, 40] width 4 height 6
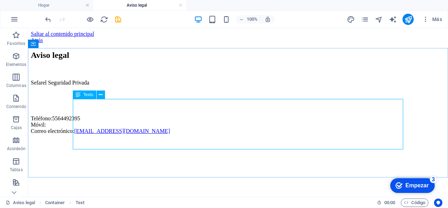
click at [85, 95] on font "Texto" at bounding box center [88, 94] width 10 height 5
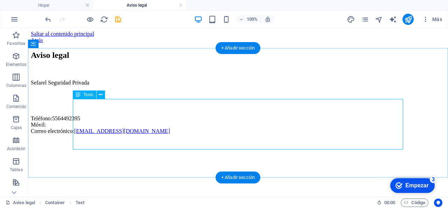
click at [89, 113] on div "Sefarel Seguridad Privada Teléfono: 5564492395 Móvil: Correo electrónico: conta…" at bounding box center [238, 106] width 415 height 55
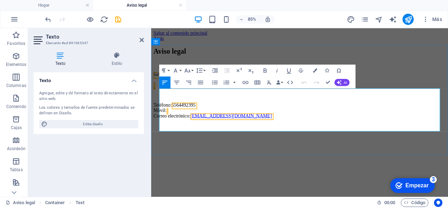
click at [191, 98] on p at bounding box center [326, 94] width 344 height 6
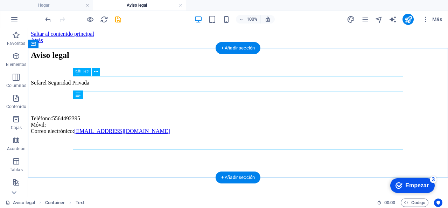
click at [129, 60] on div "Aviso legal" at bounding box center [238, 54] width 415 height 9
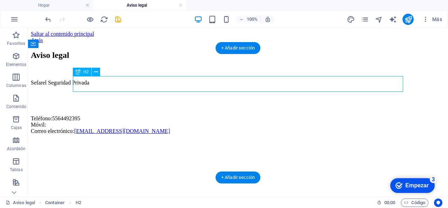
click at [130, 60] on div "Aviso legal" at bounding box center [238, 54] width 415 height 9
click at [123, 60] on div "Aviso legal" at bounding box center [238, 54] width 415 height 9
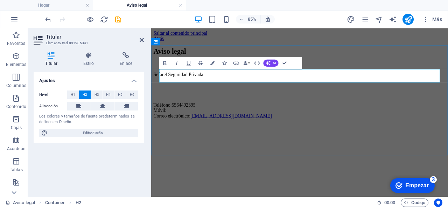
click at [243, 60] on h2 "Aviso legal" at bounding box center [326, 54] width 344 height 9
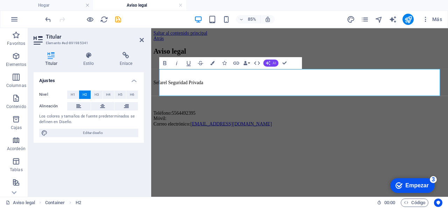
click at [270, 62] on icon "button" at bounding box center [268, 63] width 5 height 5
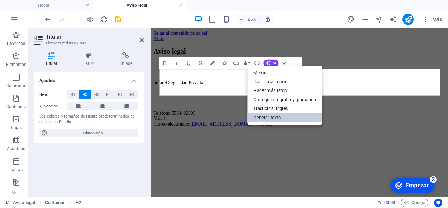
click at [270, 117] on font "Generar texto" at bounding box center [267, 117] width 27 height 5
select select "English"
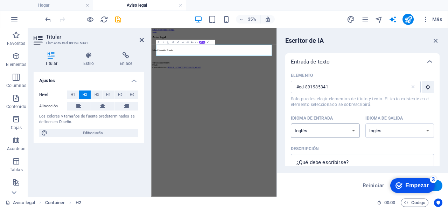
click at [357, 130] on select "albanés árabe armenio Awadhi azerbaiyano baskir vasco bielorruso bengalí Bhojpu…" at bounding box center [325, 130] width 69 height 14
click at [322, 146] on div "Descripción" at bounding box center [361, 148] width 140 height 11
click at [322, 157] on textarea "Descripción x ​" at bounding box center [363, 168] width 136 height 23
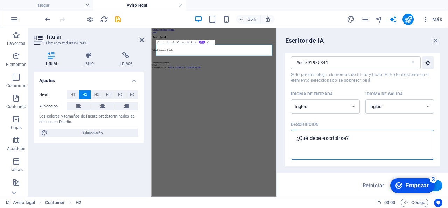
scroll to position [35, 0]
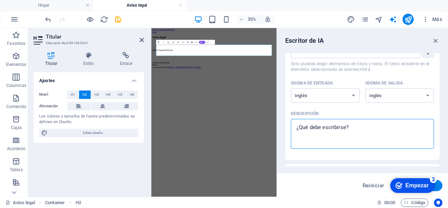
drag, startPoint x: 356, startPoint y: 128, endPoint x: 279, endPoint y: 127, distance: 77.7
click at [279, 127] on div "Escritor de IA Entrada de texto Elemento #ed-891985341 ​ Solo puedes elegir ele…" at bounding box center [362, 112] width 171 height 168
drag, startPoint x: 296, startPoint y: 126, endPoint x: 357, endPoint y: 132, distance: 61.2
click at [356, 132] on textarea "Descripción x ​" at bounding box center [363, 133] width 136 height 23
click at [340, 127] on textarea "Descripción x ​" at bounding box center [363, 133] width 136 height 23
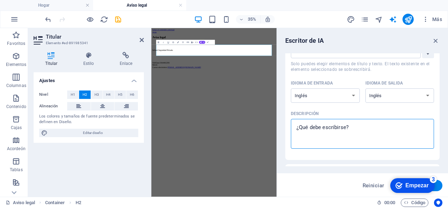
click at [340, 127] on textarea "Descripción x ​" at bounding box center [363, 133] width 136 height 23
click at [339, 127] on textarea "Descripción x ​" at bounding box center [363, 133] width 136 height 23
click at [298, 120] on label "Descripción x ​" at bounding box center [362, 128] width 143 height 40
click at [298, 122] on textarea "Descripción x ​" at bounding box center [363, 133] width 136 height 23
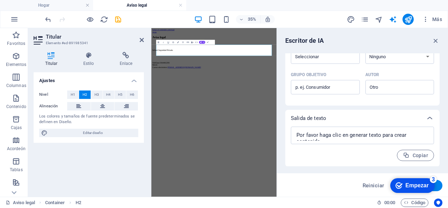
scroll to position [137, 0]
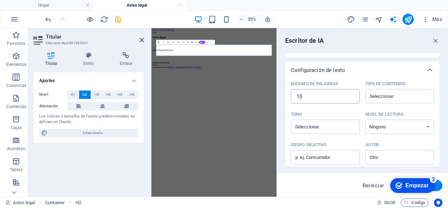
click at [309, 96] on input "10" at bounding box center [325, 96] width 69 height 14
type textarea "x"
type input "1"
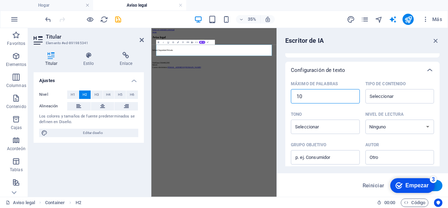
type textarea "x"
type input "10"
type textarea "x"
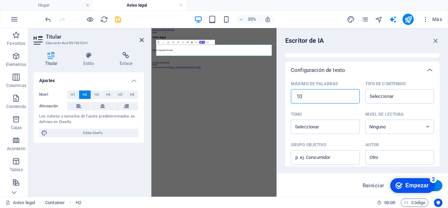
type input "100"
type textarea "x"
type input "1000"
type textarea "x"
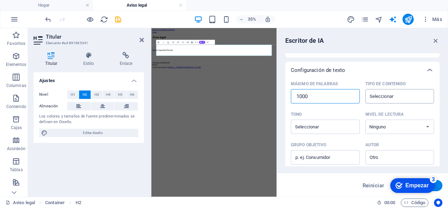
click at [382, 101] on div "​" at bounding box center [400, 96] width 69 height 14
type input "1000"
click at [382, 101] on input "Tipo de contenido ​" at bounding box center [394, 96] width 53 height 10
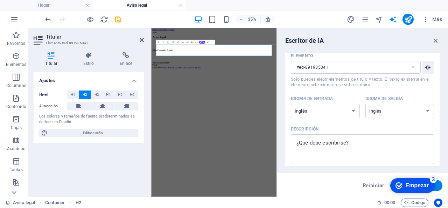
scroll to position [0, 0]
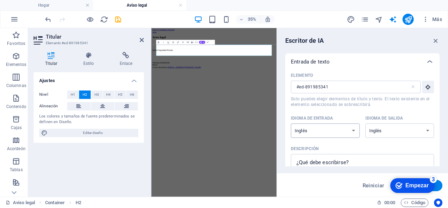
click at [335, 130] on select "albanés árabe armenio Awadhi azerbaiyano baskir vasco bielorruso bengalí Bhojpu…" at bounding box center [325, 130] width 69 height 14
click at [291, 123] on select "albanés árabe armenio Awadhi azerbaiyano baskir vasco bielorruso bengalí Bhojpu…" at bounding box center [325, 130] width 69 height 14
click at [331, 129] on select "albanés árabe armenio Awadhi azerbaiyano baskir vasco bielorruso bengalí Bhojpu…" at bounding box center [325, 130] width 69 height 14
select select "English"
click at [291, 123] on select "albanés árabe armenio Awadhi azerbaiyano baskir vasco bielorruso bengalí Bhojpu…" at bounding box center [325, 130] width 69 height 14
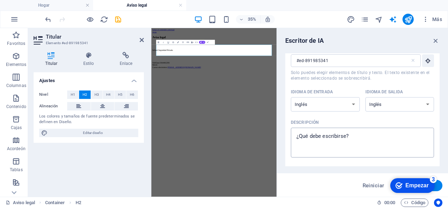
scroll to position [70, 0]
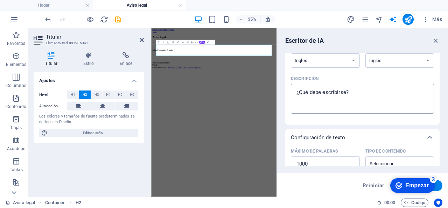
type textarea "x"
click at [354, 98] on textarea "Descripción x ​" at bounding box center [363, 98] width 136 height 23
type textarea "a"
type textarea "x"
type textarea "av"
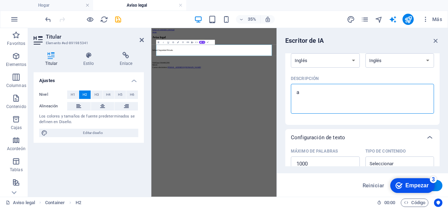
type textarea "x"
type textarea "a"
type textarea "x"
type textarea "g"
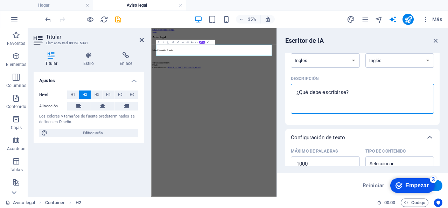
type textarea "x"
type textarea "ge"
type textarea "x"
type textarea "gen"
type textarea "x"
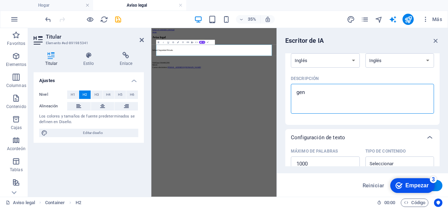
type textarea "gene"
type textarea "x"
type textarea "gener"
type textarea "x"
type textarea "genera"
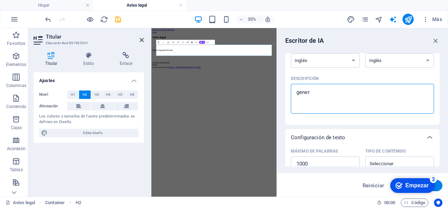
type textarea "x"
type textarea "genera"
type textarea "x"
type textarea "genera u"
type textarea "x"
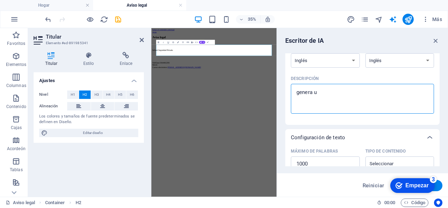
type textarea "genera un"
type textarea "x"
type textarea "genera un"
type textarea "x"
type textarea "genera un a"
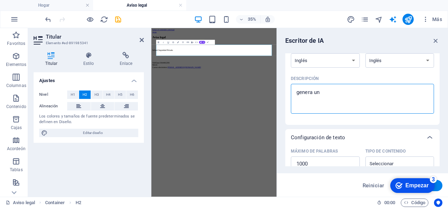
type textarea "x"
type textarea "genera un av"
type textarea "x"
type textarea "genera un avv"
type textarea "x"
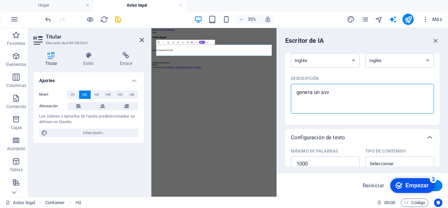
type textarea "genera un av"
type textarea "x"
type textarea "genera un avi"
type textarea "x"
type textarea "genera un avis"
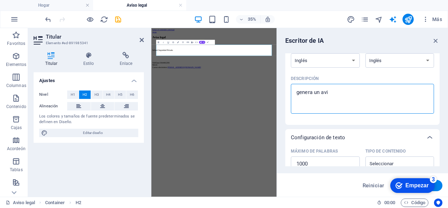
type textarea "x"
type textarea "genera un aviso"
type textarea "x"
type textarea "genera un aviso"
type textarea "x"
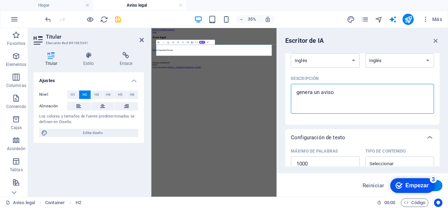
type textarea "genera un aviso l"
type textarea "x"
type textarea "genera un aviso le"
type textarea "x"
type textarea "genera un aviso leg"
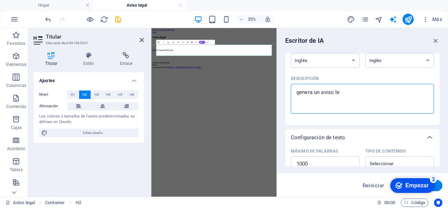
type textarea "x"
type textarea "genera un aviso lega"
type textarea "x"
type textarea "genera un aviso legal"
type textarea "x"
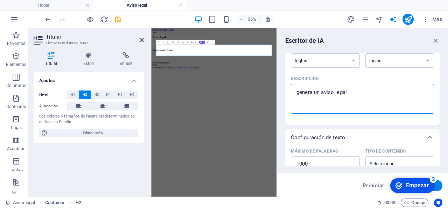
drag, startPoint x: 324, startPoint y: 95, endPoint x: 292, endPoint y: 94, distance: 32.2
click at [292, 94] on div "genera un aviso legal x ​" at bounding box center [362, 99] width 143 height 30
click at [295, 94] on textarea "genera un aviso legal" at bounding box center [363, 98] width 136 height 23
drag, startPoint x: 324, startPoint y: 92, endPoint x: 310, endPoint y: 92, distance: 14.0
click at [310, 92] on textarea "genera un aviso legal" at bounding box center [363, 98] width 136 height 23
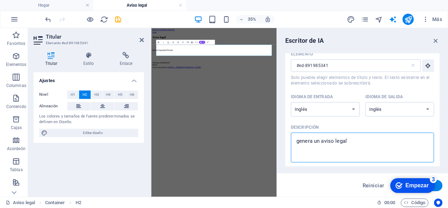
scroll to position [0, 0]
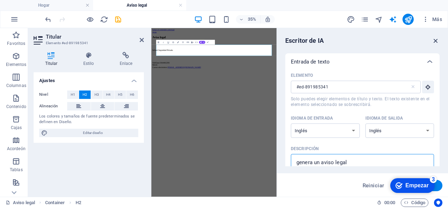
click at [436, 40] on icon "button" at bounding box center [436, 41] width 8 height 8
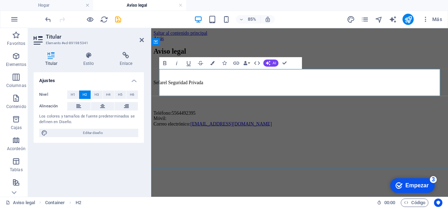
click at [225, 69] on h2 "Aviso legal ‌" at bounding box center [326, 59] width 344 height 19
click at [284, 127] on div "Sefarel Seguridad Privada Teléfono: 5564492395 Móvil: Correo electrónico: conta…" at bounding box center [326, 116] width 344 height 55
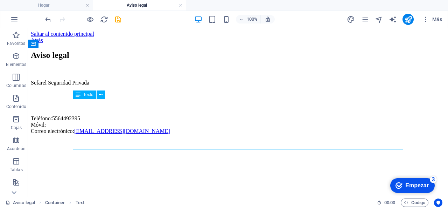
click at [196, 134] on div "Sefarel Seguridad Privada Teléfono: 5564492395 Móvil: Correo electrónico: conta…" at bounding box center [238, 106] width 415 height 55
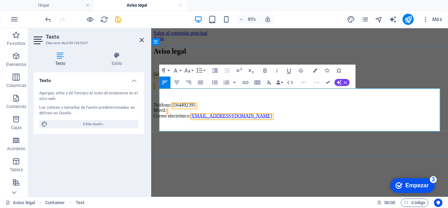
click at [272, 134] on p "Teléfono: 5564492395 Móvil: Correo electrónico: contacto@sefarel.mx" at bounding box center [326, 124] width 344 height 19
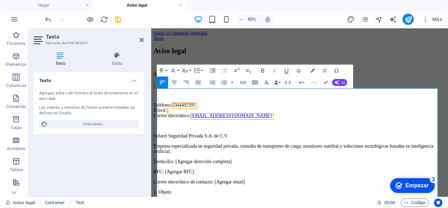
scroll to position [14444, 1]
drag, startPoint x: 207, startPoint y: 143, endPoint x: 243, endPoint y: 143, distance: 36.8
click at [243, 134] on p "Teléfono: 5564492395 Móvil: Correo electrónico: contacto@sefarel.mx" at bounding box center [326, 124] width 344 height 19
copy font "Correo electrónico:"
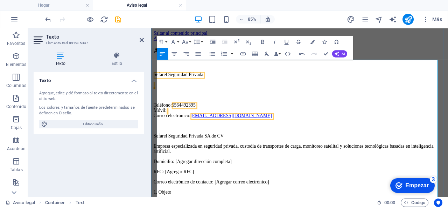
scroll to position [35, 0]
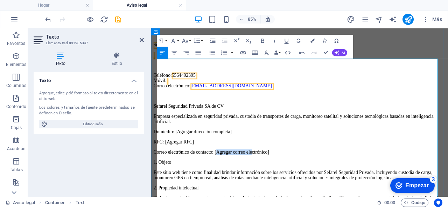
drag, startPoint x: 241, startPoint y: 169, endPoint x: 287, endPoint y: 167, distance: 46.3
click at [287, 171] on font "Correo electrónico de contacto: [Agregar correo electrónico]" at bounding box center [222, 174] width 136 height 6
drag, startPoint x: 314, startPoint y: 171, endPoint x: 239, endPoint y: 172, distance: 75.7
click at [239, 172] on p "Correo electrónico de contacto: [Agregar correo electrónico]" at bounding box center [326, 174] width 344 height 6
click at [306, 171] on p "Correo electrónico de contacto: contacto@sefarel.mx" at bounding box center [326, 174] width 344 height 6
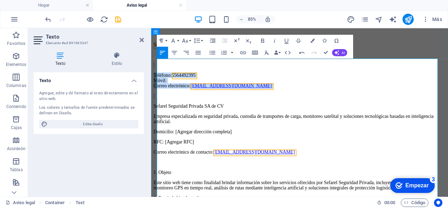
drag, startPoint x: 178, startPoint y: 119, endPoint x: 176, endPoint y: 85, distance: 34.0
click at [246, 99] on p "Teléfono: 5564492395 Móvil: Correo electrónico: contacto@sefarel.mx" at bounding box center [326, 89] width 344 height 19
drag, startPoint x: 183, startPoint y: 92, endPoint x: 218, endPoint y: 91, distance: 35.4
click at [218, 91] on p "Teléfono: 5564492395 Móvil: Correo electrónico: contacto@sefarel.mx" at bounding box center [326, 89] width 344 height 19
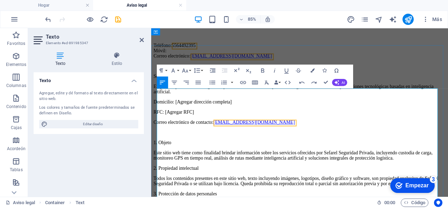
scroll to position [0, 0]
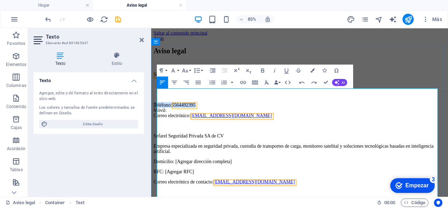
drag, startPoint x: 220, startPoint y: 132, endPoint x: 159, endPoint y: 128, distance: 61.4
click at [159, 128] on p "Teléfono: 5564492395 Móvil: Correo electrónico: contacto@sefarel.mx" at bounding box center [326, 124] width 344 height 19
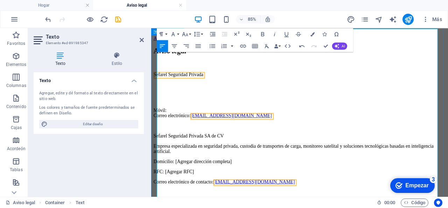
scroll to position [70, 0]
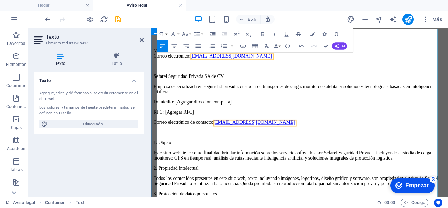
click at [317, 136] on p "Correo electrónico de contacto: contacto@sefarel.mx" at bounding box center [326, 139] width 344 height 6
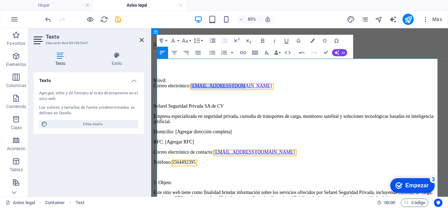
scroll to position [0, 0]
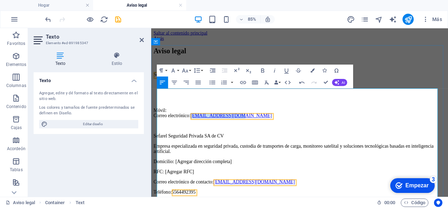
drag, startPoint x: 271, startPoint y: 114, endPoint x: 181, endPoint y: 137, distance: 93.2
click at [171, 134] on p "Móvil: Correo electrónico: contacto@sefarel.mx" at bounding box center [326, 124] width 344 height 19
click at [314, 146] on p at bounding box center [326, 143] width 344 height 6
drag, startPoint x: 300, startPoint y: 150, endPoint x: 153, endPoint y: 102, distance: 154.6
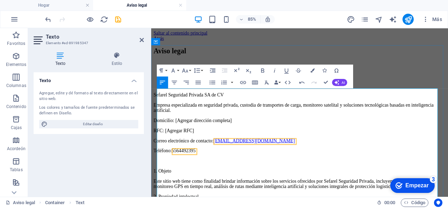
click at [173, 98] on p at bounding box center [326, 94] width 344 height 6
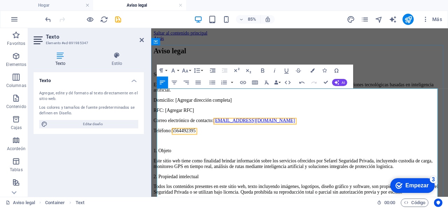
click at [308, 140] on p "Correo electrónico de contacto: contacto@sefarel.mx" at bounding box center [326, 136] width 344 height 6
click at [310, 116] on p "Domicilio: [Agregar dirección completa]" at bounding box center [326, 113] width 344 height 6
click at [322, 104] on font "Empresa especializada en seguridad privada, custodia de transportes de carga, m…" at bounding box center [319, 97] width 330 height 12
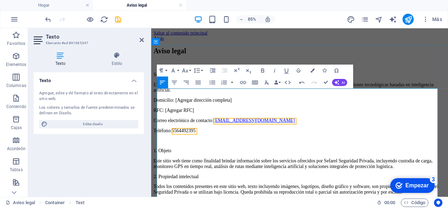
drag, startPoint x: 309, startPoint y: 157, endPoint x: 310, endPoint y: 152, distance: 5.1
click at [310, 152] on p "Teléfono: 5564492395" at bounding box center [326, 148] width 344 height 6
click at [160, 85] on font "Sefarel Seguridad Privada SA de CV" at bounding box center [195, 82] width 83 height 6
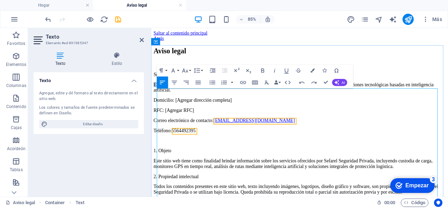
drag, startPoint x: 162, startPoint y: 104, endPoint x: 181, endPoint y: 114, distance: 21.5
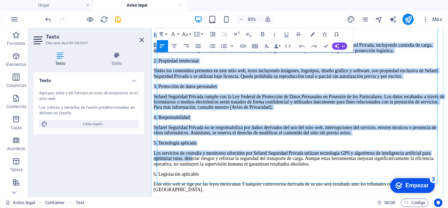
scroll to position [153, 0]
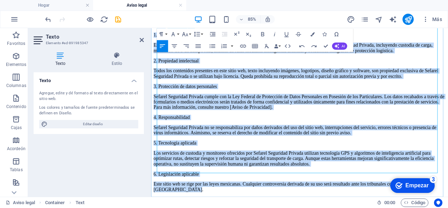
drag, startPoint x: 159, startPoint y: 103, endPoint x: 275, endPoint y: 194, distance: 147.9
click at [275, 194] on div "Sefarel Seguridad Privada SA de CV Empresa especializada en seguridad privada, …" at bounding box center [326, 81] width 344 height 277
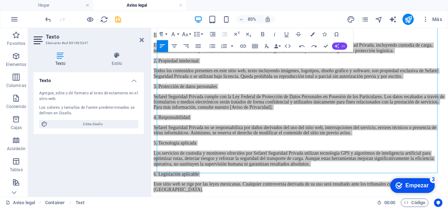
click at [342, 44] on font "AI" at bounding box center [343, 46] width 3 height 4
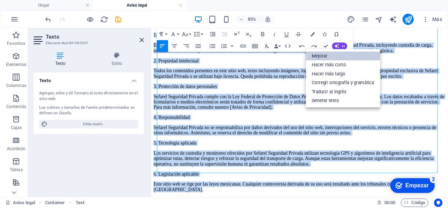
click at [331, 55] on link "Mejorar" at bounding box center [343, 55] width 75 height 9
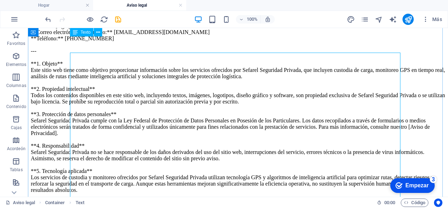
scroll to position [18, 0]
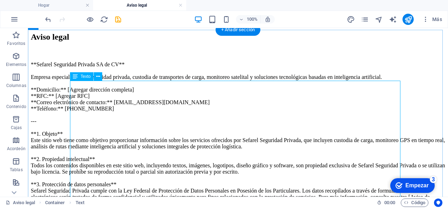
click at [198, 144] on div "**Sefarel Seguridad Privada SA de CV** Empresa especializada en seguridad priva…" at bounding box center [238, 171] width 415 height 221
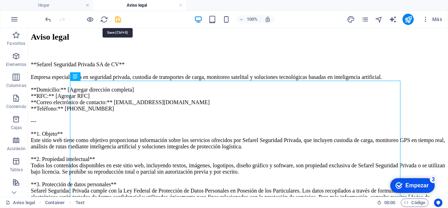
click at [118, 20] on icon "ahorrar" at bounding box center [118, 19] width 8 height 8
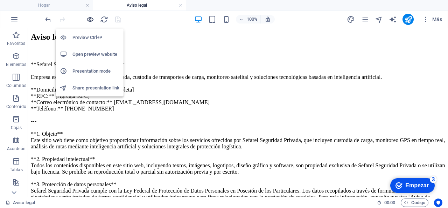
click at [89, 19] on icon "button" at bounding box center [90, 19] width 8 height 8
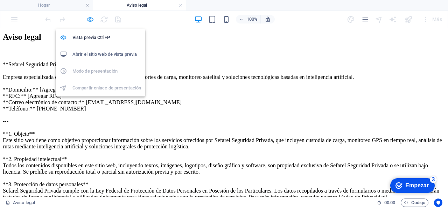
click at [87, 18] on icon "button" at bounding box center [90, 19] width 8 height 8
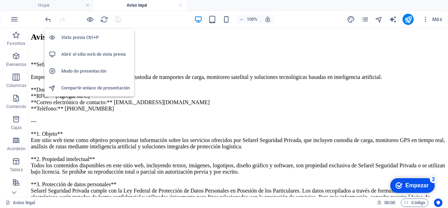
click at [86, 55] on font "Abrir el sitio web de vista previa" at bounding box center [93, 53] width 64 height 5
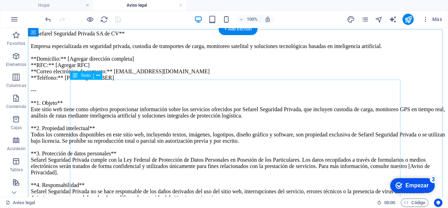
scroll to position [0, 0]
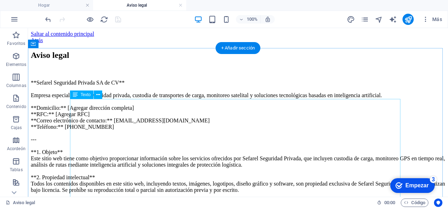
click at [76, 103] on div "**Sefarel Seguridad Privada SA de CV** Empresa especializada en seguridad priva…" at bounding box center [238, 189] width 415 height 221
click at [83, 94] on font "Texto" at bounding box center [86, 94] width 10 height 5
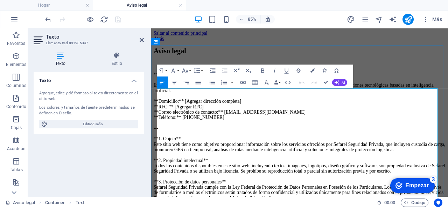
click at [220, 111] on p "**Sefarel Seguridad Privada SA de CV** Empresa especializada en seguridad priva…" at bounding box center [326, 195] width 344 height 233
click at [273, 106] on p "**Sefarel Seguridad Privada SA de CV** Empresa especializada en seguridad priva…" at bounding box center [326, 195] width 344 height 233
click at [164, 85] on font "**Sefarel Seguridad Privada SA de CV" at bounding box center [198, 82] width 88 height 6
click at [164, 85] on font "Sefarel Seguridad Privada SA de CV" at bounding box center [195, 82] width 83 height 6
click at [165, 85] on font "Sefarel Seguridad Privada SA de CV" at bounding box center [195, 82] width 83 height 6
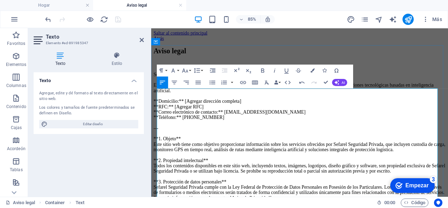
click at [165, 85] on font "Sefarel Seguridad Privada SA de CV" at bounding box center [195, 82] width 83 height 6
click at [230, 110] on p "Sefarel Seguridad Privada SA de CV Empresa especializada en seguridad privada, …" at bounding box center [326, 195] width 344 height 233
drag, startPoint x: 251, startPoint y: 105, endPoint x: 154, endPoint y: 103, distance: 97.4
click at [154, 103] on div "Aviso legal Sefarel Seguridad Privada SA de CV Empresa especializada en segurid…" at bounding box center [326, 181] width 344 height 262
click at [263, 71] on icon "button" at bounding box center [262, 70] width 7 height 7
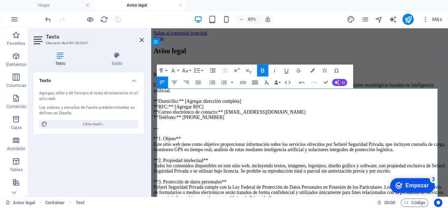
click at [297, 132] on p "Sefarel Seguridad Privada SA de CV Empresa especializada en seguridad privada, …" at bounding box center [326, 195] width 344 height 233
click at [228, 85] on strong "Sefarel Seguridad Privada SA de CV" at bounding box center [198, 82] width 88 height 6
drag, startPoint x: 264, startPoint y: 104, endPoint x: 158, endPoint y: 104, distance: 106.8
click at [158, 104] on p "Sefarel Seguridad Privada SA de CV Empresa especializada en seguridad privada, …" at bounding box center [326, 195] width 344 height 233
click at [186, 70] on icon "button" at bounding box center [185, 70] width 7 height 7
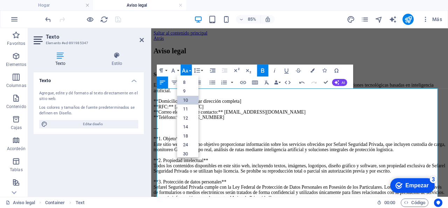
click at [185, 101] on font "10" at bounding box center [185, 99] width 5 height 5
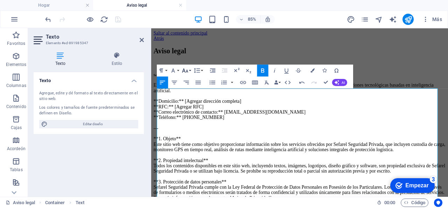
click at [187, 70] on icon "button" at bounding box center [185, 70] width 6 height 4
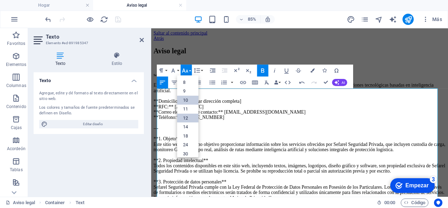
scroll to position [29, 0]
click at [188, 140] on font "36" at bounding box center [185, 137] width 5 height 9
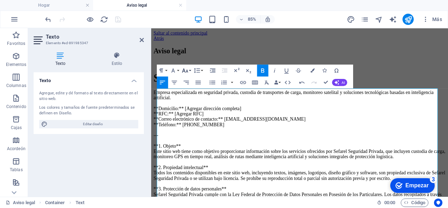
click at [186, 71] on icon "button" at bounding box center [185, 70] width 6 height 4
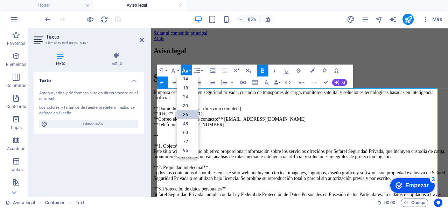
scroll to position [56, 0]
click at [191, 98] on link "24" at bounding box center [187, 96] width 21 height 9
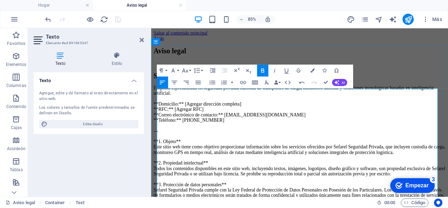
click at [290, 141] on p "Sefarel Seguridad Privada SA de CV Empresa especializada en seguridad privada, …" at bounding box center [326, 197] width 344 height 236
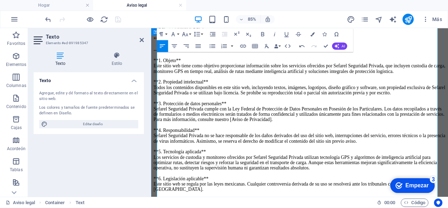
scroll to position [70, 0]
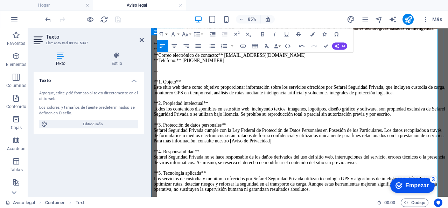
click at [194, 137] on p "Sefarel Seguridad Privada SA de CV Empresa especializada en seguridad privada, …" at bounding box center [326, 127] width 344 height 236
click at [199, 136] on p "Sefarel Seguridad Privada SA de CV Empresa especializada en seguridad privada, …" at bounding box center [326, 127] width 344 height 236
click at [47, 18] on icon "deshacer" at bounding box center [48, 19] width 8 height 8
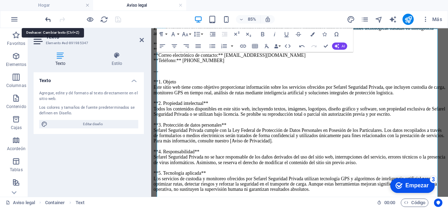
click at [47, 18] on icon "deshacer" at bounding box center [48, 19] width 8 height 8
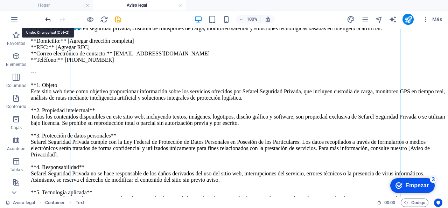
click at [46, 19] on icon "deshacer" at bounding box center [48, 19] width 8 height 8
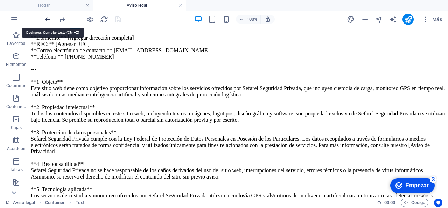
click at [46, 19] on icon "deshacer" at bounding box center [48, 19] width 8 height 8
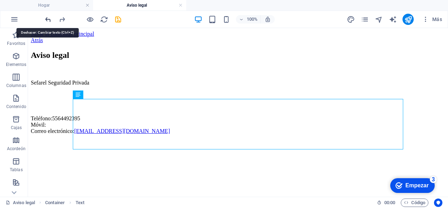
scroll to position [0, 0]
click at [63, 18] on icon "rehacer" at bounding box center [62, 19] width 8 height 8
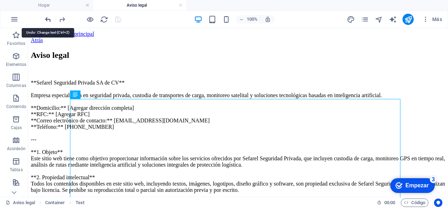
click at [47, 19] on icon "deshacer" at bounding box center [48, 19] width 8 height 8
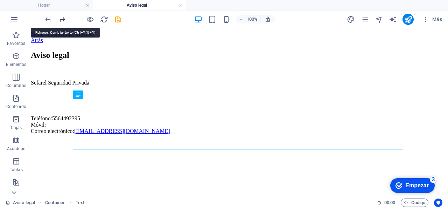
click at [63, 19] on icon "rehacer" at bounding box center [62, 19] width 8 height 8
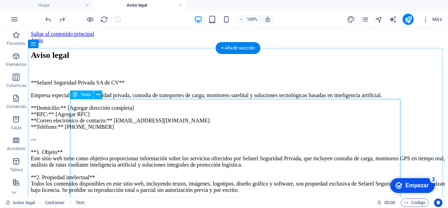
click at [150, 104] on div "**Sefarel Seguridad Privada SA de CV** Empresa especializada en seguridad priva…" at bounding box center [238, 189] width 415 height 221
click at [118, 102] on div "**Sefarel Seguridad Privada SA de CV** Empresa especializada en seguridad priva…" at bounding box center [238, 189] width 415 height 221
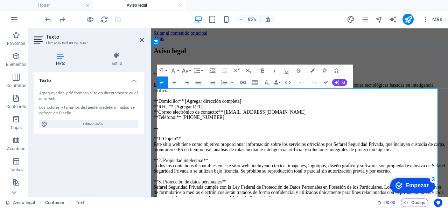
click at [263, 103] on p "**Sefarel Seguridad Privada SA de CV** Empresa especializada en seguridad priva…" at bounding box center [326, 195] width 344 height 233
click at [162, 85] on font "**Sefarel Seguridad Privada SA de CV" at bounding box center [198, 82] width 88 height 6
drag, startPoint x: 247, startPoint y: 106, endPoint x: 155, endPoint y: 104, distance: 91.4
click at [155, 104] on div "Aviso legal Sefarel Seguridad Privada SA de CV Empresa especializada en segurid…" at bounding box center [326, 181] width 344 height 262
click at [261, 68] on icon "button" at bounding box center [262, 70] width 7 height 7
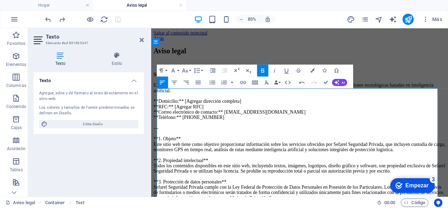
click at [269, 125] on p "Sefarel Seguridad Privada SA de CV Empresa especializada en seguridad privada, …" at bounding box center [326, 195] width 344 height 233
click at [195, 117] on font "**Domicilio:** [Agregar dirección completa]" at bounding box center [205, 114] width 103 height 6
click at [164, 117] on font "**Domicilio: [Agregar dirección completa]" at bounding box center [203, 114] width 98 height 6
click at [181, 123] on font "**RFC:** [Agregar RFC]" at bounding box center [183, 120] width 59 height 6
click at [165, 123] on font "**RFC: [Agregar RFC]" at bounding box center [180, 120] width 53 height 6
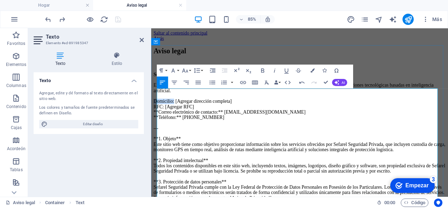
drag, startPoint x: 159, startPoint y: 145, endPoint x: 182, endPoint y: 144, distance: 23.5
click at [182, 117] on font "Domicilio: [Agregar dirección completa]" at bounding box center [200, 114] width 92 height 6
click at [264, 71] on icon "button" at bounding box center [262, 70] width 3 height 4
click at [167, 123] on font "RFC: [Agregar RFC]" at bounding box center [178, 120] width 48 height 6
drag, startPoint x: 169, startPoint y: 152, endPoint x: 159, endPoint y: 153, distance: 10.2
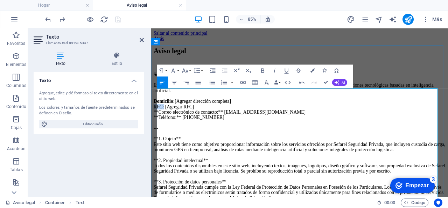
click at [159, 123] on font "RFC: [Agregar RFC]" at bounding box center [178, 120] width 48 height 6
click at [265, 70] on icon "button" at bounding box center [262, 70] width 7 height 7
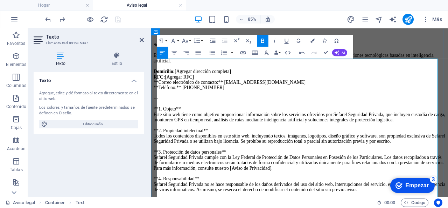
click at [250, 95] on font "**Correo electrónico de contacto:** contacto@sefarel.mx" at bounding box center [243, 92] width 179 height 6
click at [165, 95] on font "**Correo electrónico de contacto: contacto@sefarel.mx" at bounding box center [240, 92] width 173 height 6
drag, startPoint x: 236, startPoint y: 127, endPoint x: 189, endPoint y: 127, distance: 47.6
click at [189, 95] on font "Correo electrónico de contacto: contacto@sefarel.mx" at bounding box center [238, 92] width 168 height 6
drag, startPoint x: 237, startPoint y: 128, endPoint x: 145, endPoint y: 128, distance: 92.1
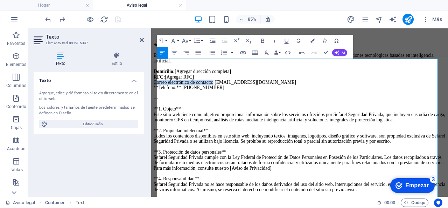
click at [151, 128] on html "Saltar al contenido principal Atrás Aviso legal Sefarel Seguridad Privada SA de…" at bounding box center [325, 138] width 349 height 290
click at [263, 41] on icon "button" at bounding box center [262, 40] width 7 height 7
click at [194, 101] on font "**Teléfono:** 5564492395" at bounding box center [195, 98] width 83 height 6
click at [165, 101] on font "**Teléfono: 5564492395" at bounding box center [193, 98] width 78 height 6
drag, startPoint x: 182, startPoint y: 136, endPoint x: 159, endPoint y: 134, distance: 23.2
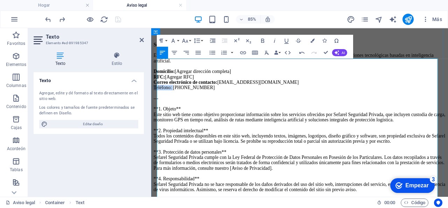
click at [159, 101] on font "Teléfono: 5564492395" at bounding box center [190, 98] width 72 height 6
click at [263, 42] on icon "button" at bounding box center [262, 41] width 3 height 4
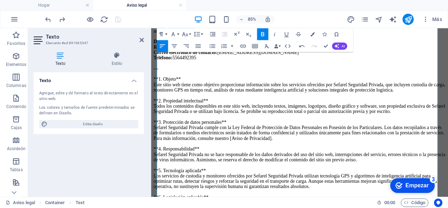
scroll to position [105, 0]
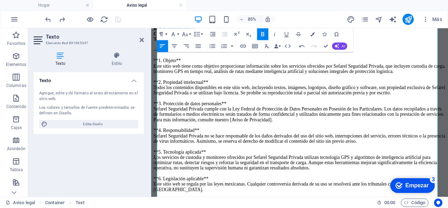
click at [197, 96] on p "Sefarel Seguridad Privada SA de CV Empresa especializada en seguridad privada, …" at bounding box center [326, 103] width 344 height 233
drag, startPoint x: 198, startPoint y: 101, endPoint x: 156, endPoint y: 101, distance: 41.3
click at [156, 101] on div "Aviso legal Sefarel Seguridad Privada SA de CV Empresa especializada en segurid…" at bounding box center [326, 89] width 344 height 262
drag, startPoint x: 208, startPoint y: 133, endPoint x: 156, endPoint y: 129, distance: 51.6
click at [156, 129] on div "Aviso legal Sefarel Seguridad Privada SA de CV Empresa especializada en segurid…" at bounding box center [326, 93] width 344 height 256
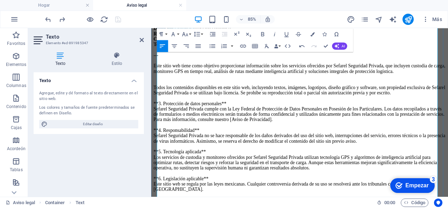
click at [167, 90] on p "Sefarel Seguridad Privada SA de CV Empresa especializada en seguridad privada, …" at bounding box center [326, 107] width 344 height 227
drag, startPoint x: 257, startPoint y: 102, endPoint x: 155, endPoint y: 102, distance: 101.9
click at [155, 102] on div "Aviso legal Sefarel Seguridad Privada SA de CV Empresa especializada en segurid…" at bounding box center [326, 93] width 344 height 256
drag, startPoint x: 220, startPoint y: 146, endPoint x: 157, endPoint y: 143, distance: 63.1
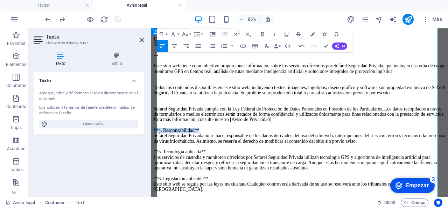
click at [157, 143] on div "Aviso legal Sefarel Seguridad Privada SA de CV Empresa especializada en segurid…" at bounding box center [326, 93] width 344 height 256
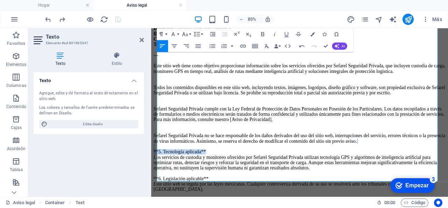
drag, startPoint x: 203, startPoint y: 144, endPoint x: 297, endPoint y: 151, distance: 93.4
click at [151, 140] on html "Saltar al contenido principal Atrás Aviso legal Sefarel Seguridad Privada SA de…" at bounding box center [325, 84] width 349 height 284
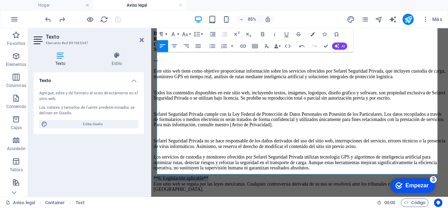
drag, startPoint x: 230, startPoint y: 176, endPoint x: 137, endPoint y: 174, distance: 93.5
click at [151, 174] on html "Saltar al contenido principal Atrás Aviso legal Sefarel Seguridad Privada SA de…" at bounding box center [325, 88] width 349 height 278
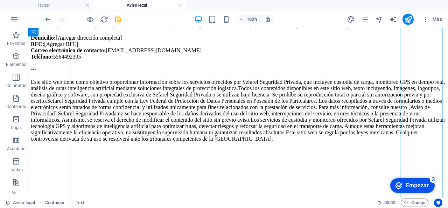
scroll to position [105, 0]
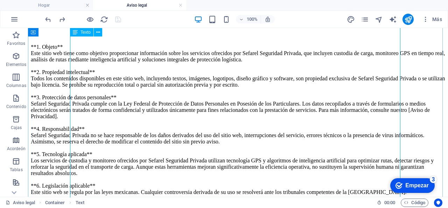
click at [115, 122] on div "**Sefarel Seguridad Privada SA de CV** Empresa especializada en seguridad priva…" at bounding box center [238, 84] width 415 height 221
click at [111, 98] on div "**Sefarel Seguridad Privada SA de CV** Empresa especializada en seguridad priva…" at bounding box center [238, 84] width 415 height 221
click at [102, 96] on div "**Sefarel Seguridad Privada SA de CV** Empresa especializada en seguridad priva…" at bounding box center [238, 84] width 415 height 221
click at [103, 96] on div "**Sefarel Seguridad Privada SA de CV** Empresa especializada en seguridad priva…" at bounding box center [238, 84] width 415 height 221
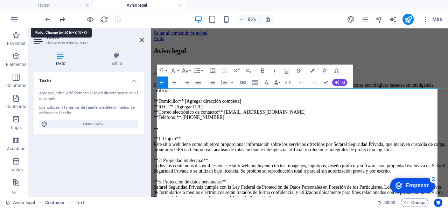
click at [60, 21] on icon "rehacer" at bounding box center [62, 19] width 8 height 8
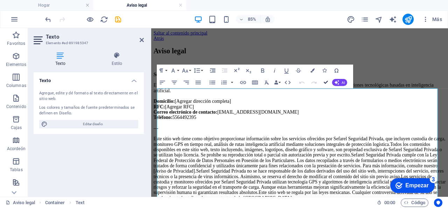
drag, startPoint x: 324, startPoint y: 82, endPoint x: 295, endPoint y: 55, distance: 40.4
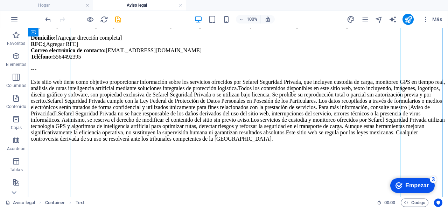
scroll to position [140, 0]
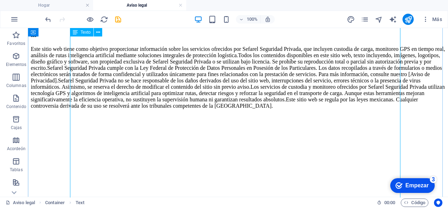
click at [128, 110] on div "Sefarel Seguridad Privada SA de CV Empresa especializada en seguridad privada, …" at bounding box center [238, 84] width 415 height 214
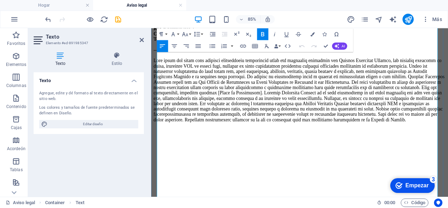
scroll to position [105, 0]
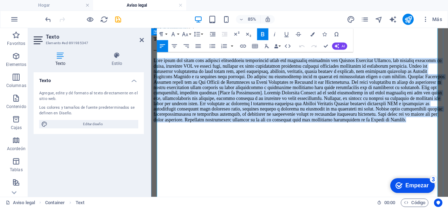
drag, startPoint x: 327, startPoint y: 210, endPoint x: 156, endPoint y: 98, distance: 204.8
click at [156, 98] on div "Aviso legal Sefarel Seguridad Privada SA de CV Empresa especializada en segurid…" at bounding box center [326, 89] width 344 height 262
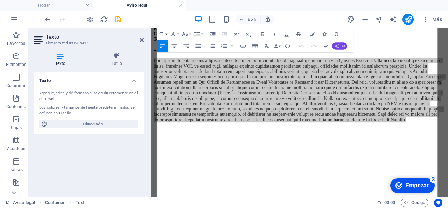
click at [342, 46] on font "AI" at bounding box center [343, 46] width 3 height 4
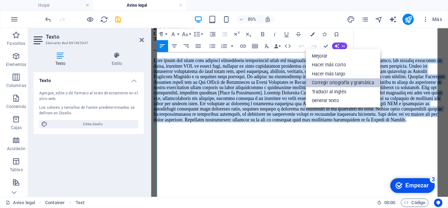
click at [348, 81] on font "Corregir ortografía y gramática" at bounding box center [343, 82] width 63 height 5
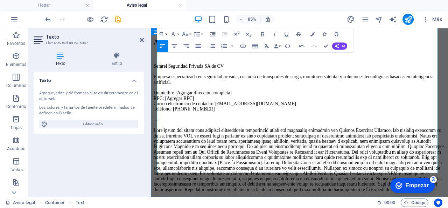
scroll to position [119, 0]
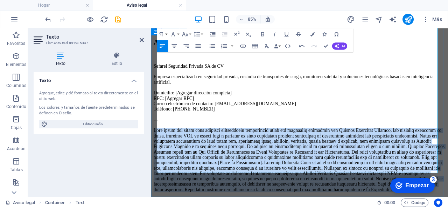
drag, startPoint x: 324, startPoint y: 190, endPoint x: 185, endPoint y: 79, distance: 178.5
click at [156, 81] on div "Aviso legal Sefarel Seguridad Privada SA de CV Empresa especializada en segurid…" at bounding box center [326, 130] width 344 height 180
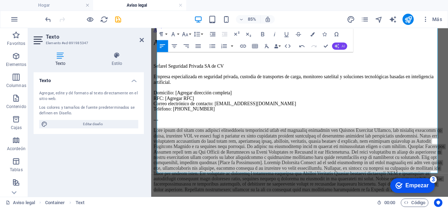
click at [337, 47] on icon "button" at bounding box center [337, 45] width 5 height 5
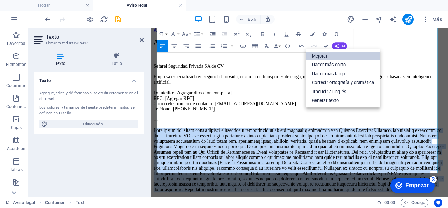
click at [328, 57] on link "Mejorar" at bounding box center [343, 55] width 75 height 9
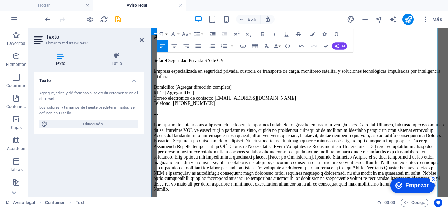
scroll to position [105, 0]
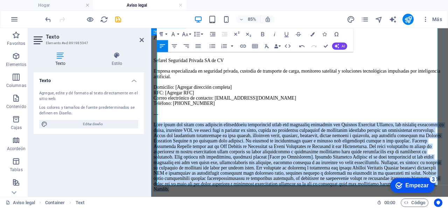
drag, startPoint x: 346, startPoint y: 208, endPoint x: 157, endPoint y: 101, distance: 217.2
click at [157, 101] on div "Aviso legal Sefarel Seguridad Privada SA de CV Empresa especializada en segurid…" at bounding box center [326, 127] width 344 height 187
click at [198, 46] on icon "button" at bounding box center [198, 45] width 7 height 7
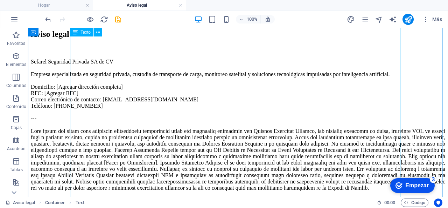
scroll to position [113, 0]
click at [316, 124] on div "Sefarel Seguridad Privada SA de CV Empresa especializada en seguridad privada, …" at bounding box center [238, 124] width 415 height 132
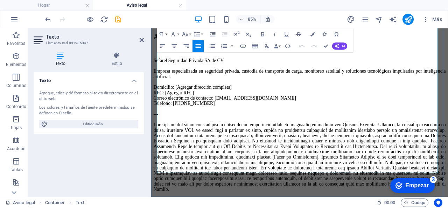
scroll to position [119, 0]
click at [420, 139] on font at bounding box center [326, 180] width 344 height 82
click at [267, 139] on font at bounding box center [326, 180] width 344 height 82
click at [268, 139] on font at bounding box center [326, 180] width 344 height 82
click at [265, 139] on font at bounding box center [326, 180] width 344 height 82
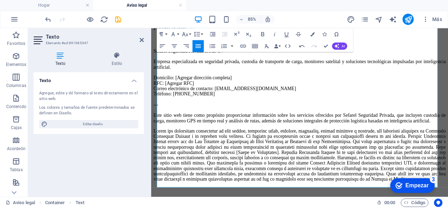
click at [271, 101] on p "Sefarel Seguridad Privada SA de CV Empresa especializada en seguridad privada, …" at bounding box center [326, 96] width 344 height 88
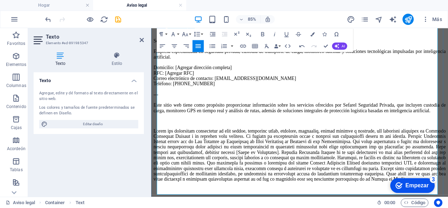
click at [189, 146] on font at bounding box center [326, 177] width 344 height 63
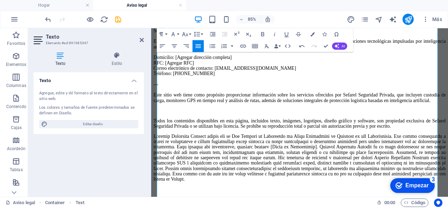
click at [200, 134] on p "Todos los contenidos disponibles en esta página, incluidos texto, imágenes, log…" at bounding box center [326, 140] width 344 height 13
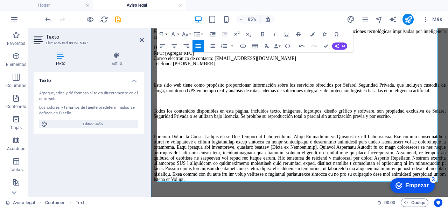
scroll to position [154, 0]
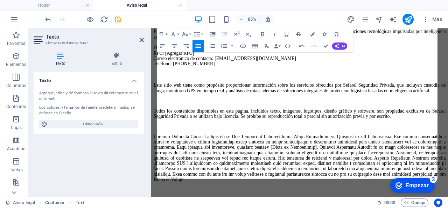
click at [448, 152] on font at bounding box center [326, 180] width 344 height 56
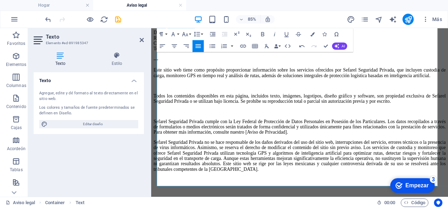
click at [448, 134] on p "Sefarel Seguridad Privada cumple con la Ley Federal de Protección de Datos Pers…" at bounding box center [326, 143] width 344 height 19
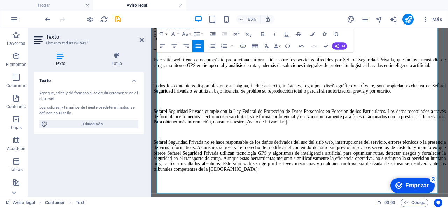
click at [448, 160] on font "Sefarel Seguridad Privada no se hace responsable de los daños derivados del uso…" at bounding box center [326, 177] width 344 height 37
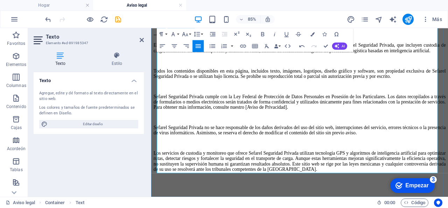
scroll to position [186, 0]
click at [448, 172] on font "Los servicios de custodia y monitoreo que ofrece Sefarel Seguridad Privada util…" at bounding box center [326, 184] width 344 height 25
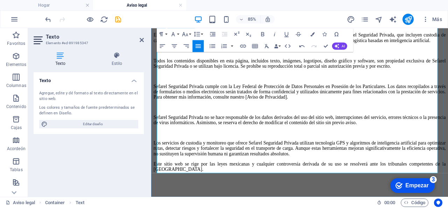
click at [448, 160] on p "Los servicios de custodia y monitoreo que ofrece Sefarel Seguridad Privada util…" at bounding box center [326, 169] width 344 height 19
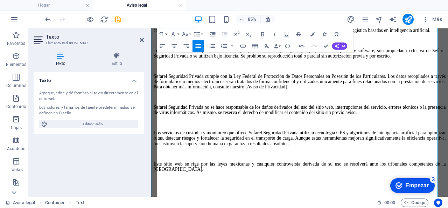
scroll to position [151, 0]
click at [392, 100] on font "Sefarel Seguridad Privada cumple con la Ley Federal de Protección de Datos Pers…" at bounding box center [326, 90] width 344 height 19
drag, startPoint x: 393, startPoint y: 137, endPoint x: 442, endPoint y: 138, distance: 48.4
click at [442, 100] on font "Sefarel Seguridad Privada cumple con la Ley Federal de Protección de Datos Pers…" at bounding box center [326, 90] width 344 height 19
click at [445, 100] on p "Sefarel Seguridad Privada cumple con la Ley Federal de Protección de Datos Pers…" at bounding box center [326, 90] width 344 height 19
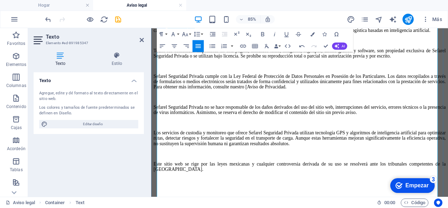
click at [393, 100] on font "Sefarel Seguridad Privada cumple con la Ley Federal de Protección de Datos Pers…" at bounding box center [326, 90] width 344 height 19
drag, startPoint x: 393, startPoint y: 137, endPoint x: 432, endPoint y: 134, distance: 38.9
click at [426, 100] on font "Sefarel Seguridad Privada cumple con la Ley Federal de Protección de Datos Pers…" at bounding box center [326, 90] width 344 height 19
drag, startPoint x: 432, startPoint y: 134, endPoint x: 441, endPoint y: 139, distance: 10.3
click at [433, 100] on font "Sefarel Seguridad Privada cumple con la Ley Federal de Protección de Datos Pers…" at bounding box center [326, 90] width 344 height 19
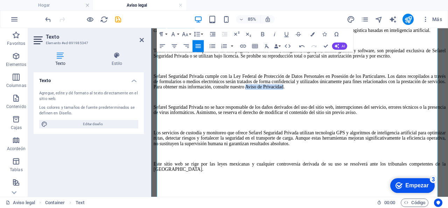
drag, startPoint x: 439, startPoint y: 136, endPoint x: 392, endPoint y: 136, distance: 47.3
click at [392, 100] on font "Sefarel Seguridad Privada cumple con la Ley Federal de Protección de Datos Pers…" at bounding box center [326, 90] width 344 height 19
drag, startPoint x: 401, startPoint y: 138, endPoint x: 445, endPoint y: 140, distance: 44.5
click at [445, 100] on p "Sefarel Seguridad Privada cumple con la Ley Federal de Protección de Datos Pers…" at bounding box center [326, 90] width 344 height 19
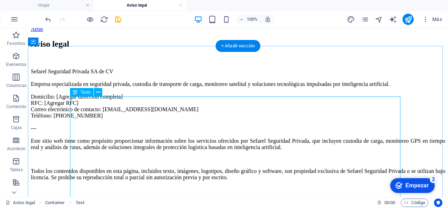
scroll to position [0, 0]
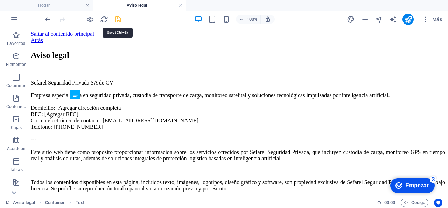
click at [117, 19] on icon "ahorrar" at bounding box center [118, 19] width 8 height 8
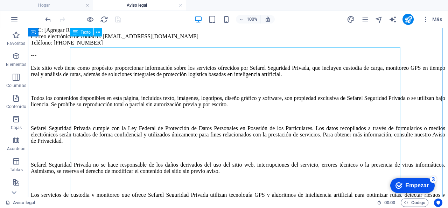
scroll to position [14, 0]
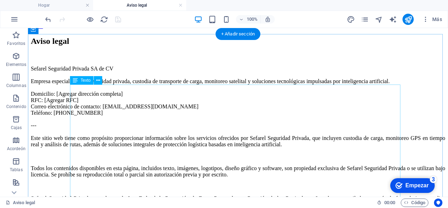
click at [112, 131] on div "Sefarel Seguridad Privada SA de CV Empresa especializada en seguridad privada, …" at bounding box center [238, 196] width 415 height 263
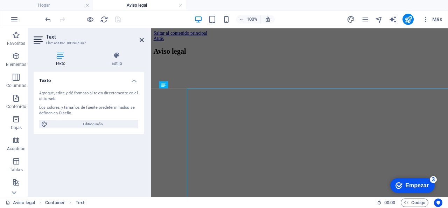
scroll to position [0, 0]
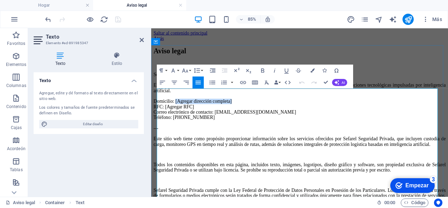
drag, startPoint x: 183, startPoint y: 145, endPoint x: 261, endPoint y: 146, distance: 77.0
click at [261, 146] on p "Sefarel Seguridad Privada SA de CV Empresa especializada en seguridad privada, …" at bounding box center [326, 123] width 344 height 88
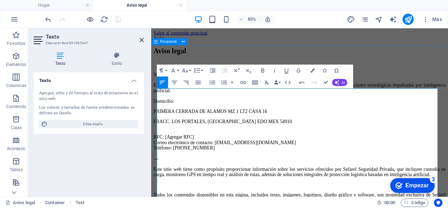
scroll to position [382, 3]
click at [160, 129] on font "PRIMERA CERRADA DE ALAMOS MZ 1 LT2 CASA 16" at bounding box center [221, 126] width 134 height 6
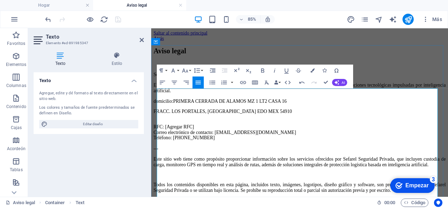
click at [189, 117] on font "PRIMERA CERRADA DE ALAMOS MZ 1 LT2 CASA 16" at bounding box center [244, 114] width 134 height 6
click at [159, 117] on font "domicilio:" at bounding box center [165, 114] width 23 height 6
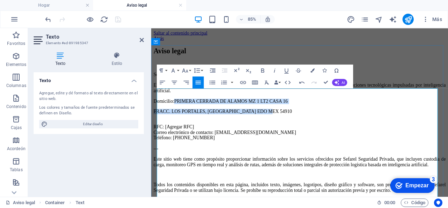
drag, startPoint x: 183, startPoint y: 146, endPoint x: 292, endPoint y: 156, distance: 110.0
click at [268, 82] on icon "button" at bounding box center [266, 82] width 7 height 7
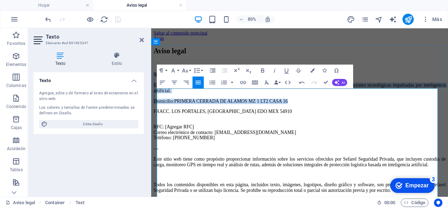
copy p "Sefarel Seguridad Privada SA de CV Empresa especializada en seguridad privada, …"
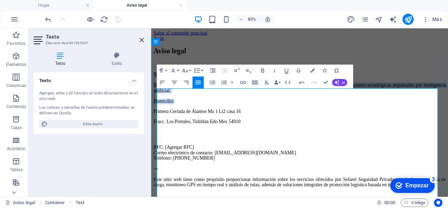
scroll to position [374, 0]
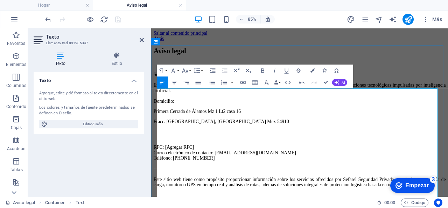
click at [203, 117] on p "Sefarel Seguridad Privada SA de CV Empresa especializada en seguridad privada, …" at bounding box center [326, 98] width 344 height 38
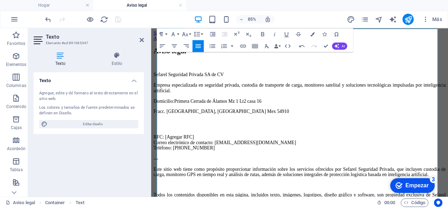
scroll to position [70, 0]
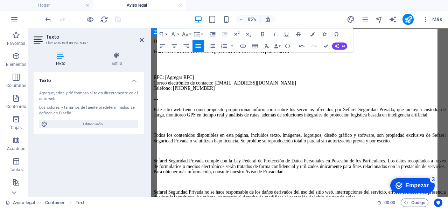
click at [178, 99] on p "RFC: [Agregar RFC] Correo electrónico de contacto: contacto@sefarel.mx Teléfono…" at bounding box center [326, 105] width 344 height 57
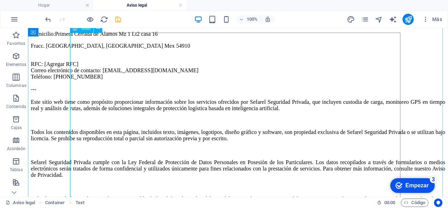
scroll to position [66, 0]
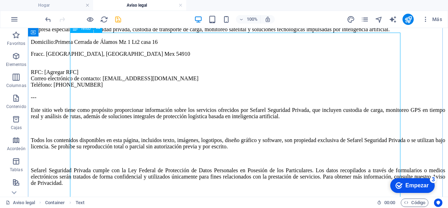
click at [173, 113] on div "Sefarel Seguridad Privada SA de CV Empresa especializada en seguridad privada, …" at bounding box center [238, 157] width 415 height 286
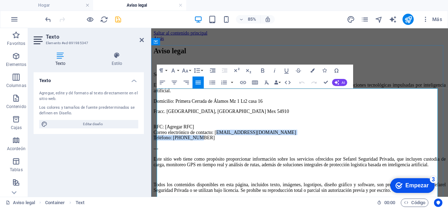
drag, startPoint x: 242, startPoint y: 180, endPoint x: 293, endPoint y: 187, distance: 51.6
click at [293, 187] on p "RFC: [Agregar RFC] Correo electrónico de contacto: contacto@sefarel.mx Teléfono…" at bounding box center [326, 163] width 344 height 57
click at [292, 184] on p "RFC: [Agregar RFC] Correo electrónico de contacto: contacto@sefarel.mx Teléfono…" at bounding box center [326, 163] width 344 height 57
drag, startPoint x: 294, startPoint y: 181, endPoint x: 239, endPoint y: 179, distance: 55.4
click at [239, 179] on p "RFC: [Agregar RFC] Correo electrónico de contacto: contacto@sefarel.mx Teléfono…" at bounding box center [326, 163] width 344 height 57
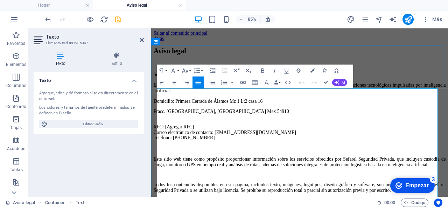
click at [341, 171] on p "RFC: [Agregar RFC] Correo electrónico de contacto: contacto@sefarel.mx Teléfono…" at bounding box center [326, 163] width 344 height 57
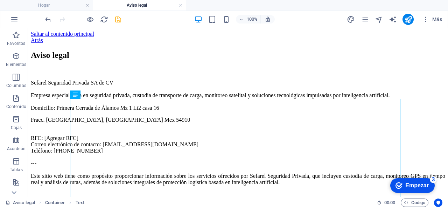
click at [117, 17] on icon "ahorrar" at bounding box center [118, 19] width 8 height 8
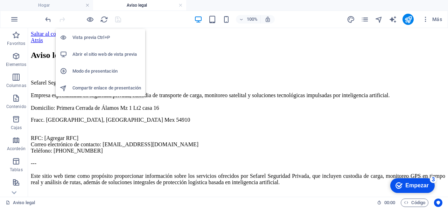
click at [81, 53] on font "Abrir el sitio web de vista previa" at bounding box center [104, 53] width 64 height 5
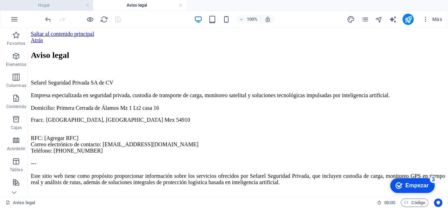
click at [50, 5] on h4 "Hogar" at bounding box center [46, 5] width 93 height 8
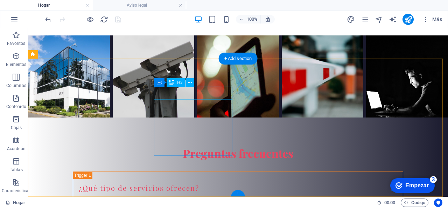
scroll to position [1974, 0]
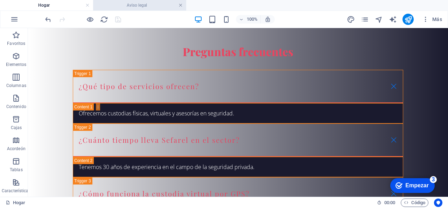
click at [182, 6] on link at bounding box center [181, 5] width 4 height 7
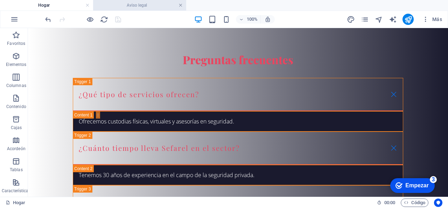
scroll to position [1963, 0]
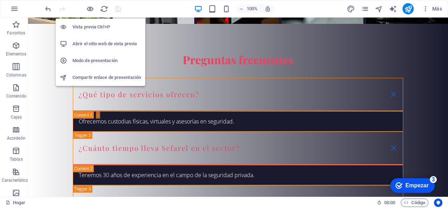
click at [127, 62] on h6 "Modo de presentación" at bounding box center [106, 60] width 69 height 8
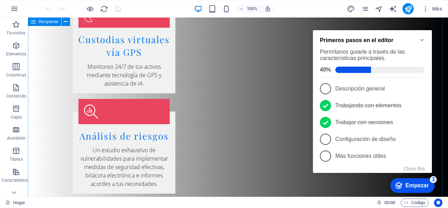
scroll to position [1296, 0]
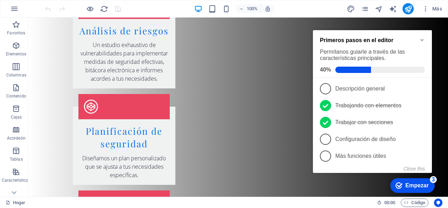
click at [421, 39] on icon "Minimize checklist" at bounding box center [423, 40] width 6 height 6
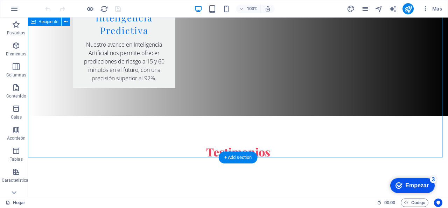
scroll to position [1611, 0]
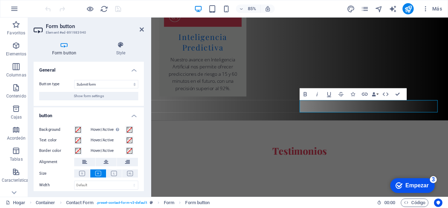
scroll to position [1597, 0]
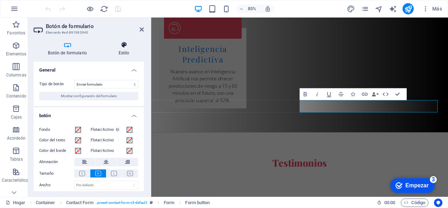
click at [121, 50] on font "Estilo" at bounding box center [124, 52] width 11 height 5
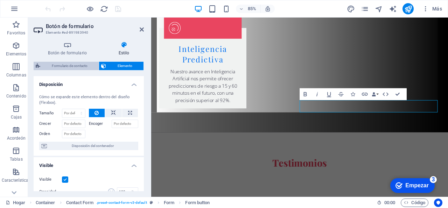
click at [74, 68] on span "Formulario de contacto" at bounding box center [69, 66] width 54 height 8
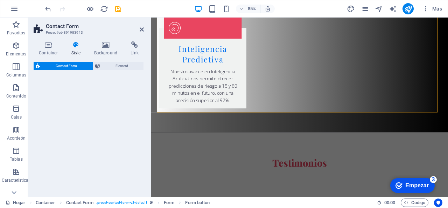
select select "rem"
select select "preset-contact-form-v3-default"
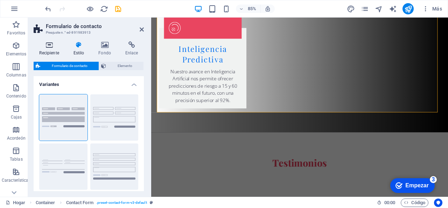
click at [51, 50] on font "Recipiente" at bounding box center [49, 52] width 20 height 5
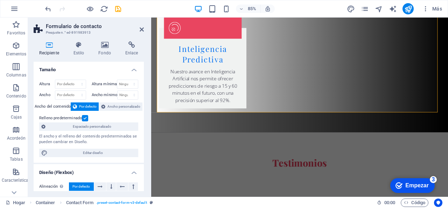
scroll to position [0, 0]
click at [76, 48] on icon at bounding box center [79, 44] width 22 height 7
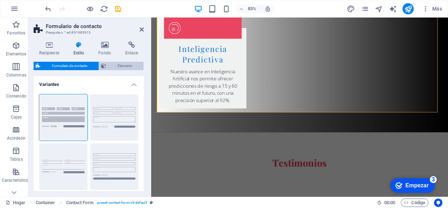
click at [119, 65] on font "Elemento" at bounding box center [125, 66] width 15 height 4
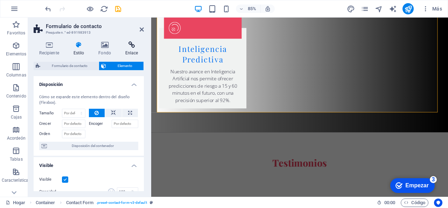
click at [128, 53] on font "Enlace" at bounding box center [131, 52] width 13 height 5
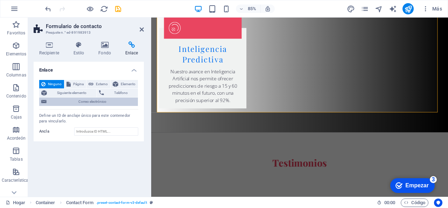
click at [81, 102] on font "Correo electrónico" at bounding box center [92, 101] width 28 height 4
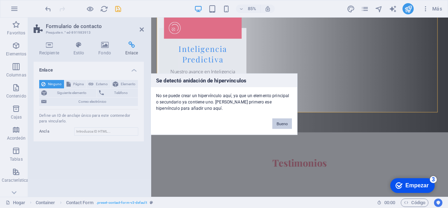
click at [283, 123] on font "Bueno" at bounding box center [282, 123] width 11 height 4
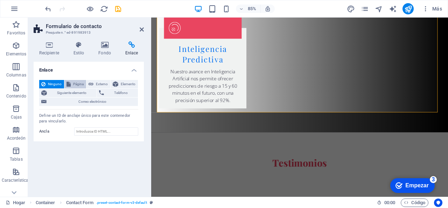
click at [66, 84] on button "Página" at bounding box center [75, 84] width 22 height 8
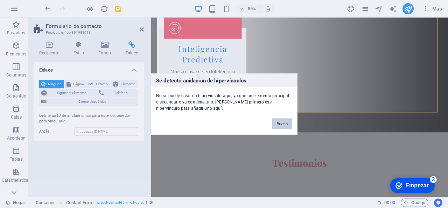
click at [281, 123] on font "Bueno" at bounding box center [282, 123] width 11 height 4
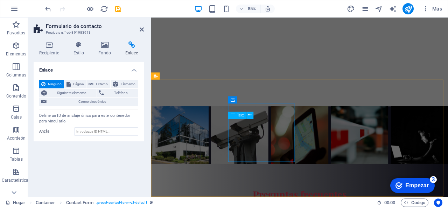
scroll to position [1918, 0]
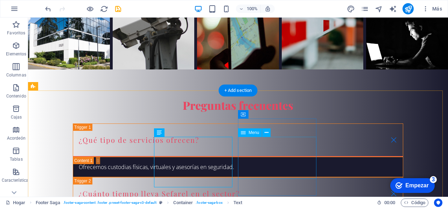
scroll to position [1932, 0]
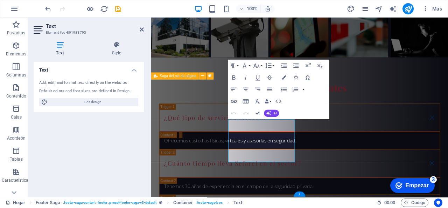
scroll to position [1918, 0]
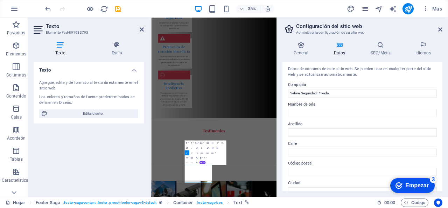
scroll to position [0, 0]
click at [300, 47] on icon at bounding box center [301, 44] width 37 height 7
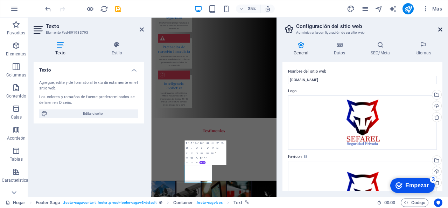
click at [441, 28] on icon at bounding box center [440, 30] width 4 height 6
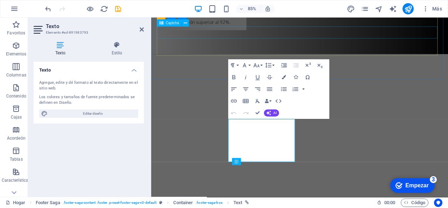
scroll to position [1918, 0]
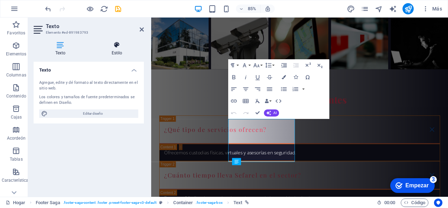
click at [116, 43] on icon at bounding box center [117, 44] width 54 height 7
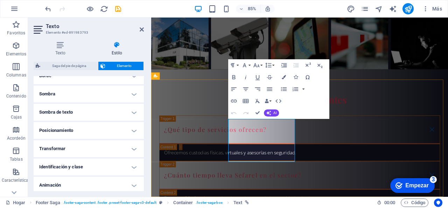
scroll to position [186, 0]
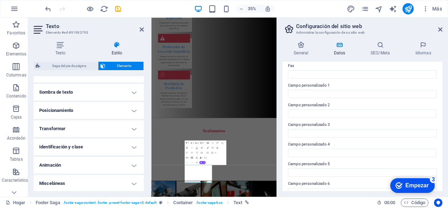
scroll to position [207, 0]
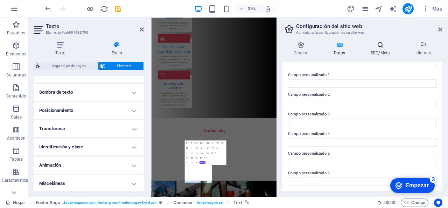
click at [383, 56] on div "General Datos SEO/Meta Idiomas Nombre del sitio web sefarel.mx Logo Arrastre lo…" at bounding box center [363, 116] width 160 height 150
click at [383, 53] on font "SEO/Meta" at bounding box center [380, 52] width 19 height 5
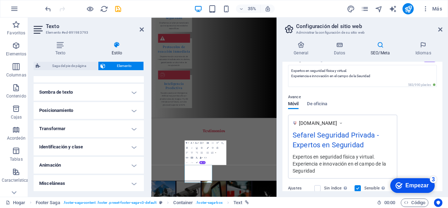
scroll to position [70, 0]
click at [438, 29] on icon at bounding box center [440, 30] width 4 height 6
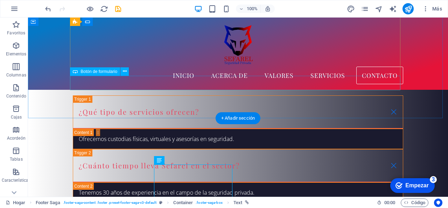
scroll to position [1893, 0]
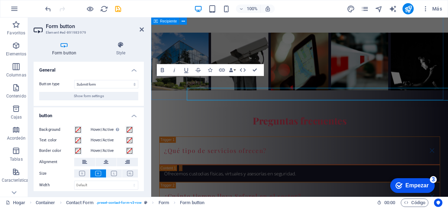
scroll to position [1879, 0]
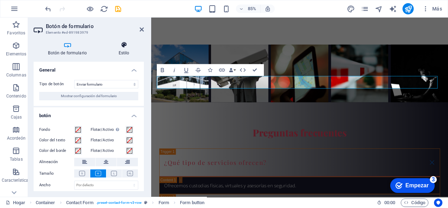
click at [126, 44] on icon at bounding box center [124, 44] width 40 height 7
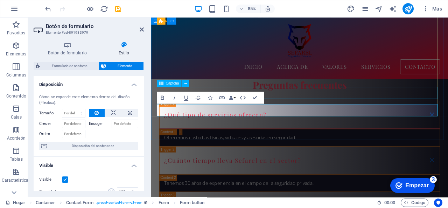
scroll to position [1812, 0]
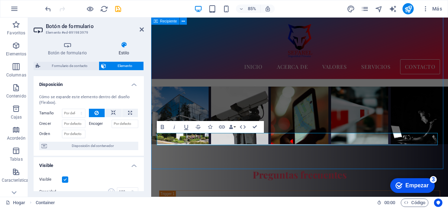
scroll to position [1827, 0]
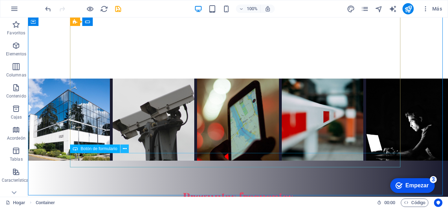
click at [123, 150] on icon at bounding box center [125, 148] width 4 height 7
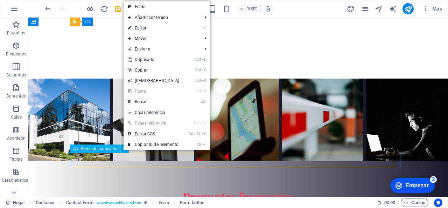
click at [113, 150] on font "Botón de formulario" at bounding box center [99, 148] width 37 height 5
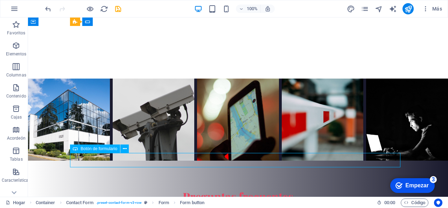
click at [113, 150] on font "Botón de formulario" at bounding box center [99, 148] width 37 height 5
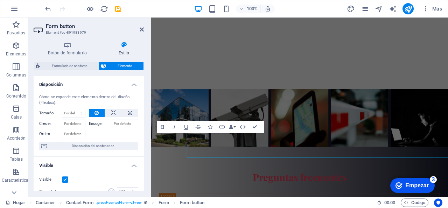
scroll to position [1813, 0]
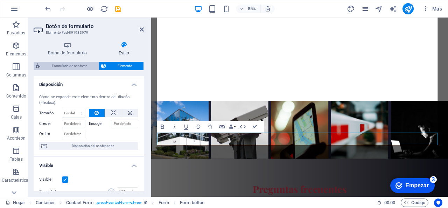
click at [90, 63] on span "Formulario de contacto" at bounding box center [69, 66] width 54 height 8
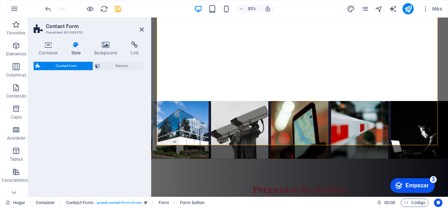
select select "rem"
select select "preset-contact-form-v3-row"
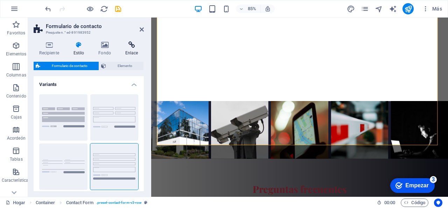
click at [133, 49] on h4 "Enlace" at bounding box center [131, 48] width 25 height 15
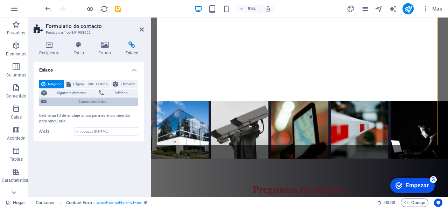
click at [83, 103] on font "Correo electrónico" at bounding box center [92, 101] width 28 height 4
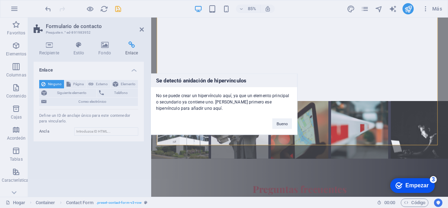
drag, startPoint x: 215, startPoint y: 115, endPoint x: 154, endPoint y: 94, distance: 63.6
click at [154, 94] on div "Se detectó anidación de hipervínculos No se puede crear un hipervínculo aquí, y…" at bounding box center [224, 103] width 147 height 61
copy font "No se puede crear un hipervínculo aquí, ya que un elemento principal o secundar…"
click at [280, 120] on button "Bueno" at bounding box center [282, 123] width 20 height 11
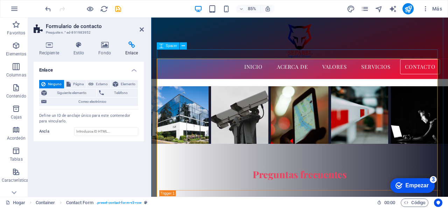
scroll to position [1742, 0]
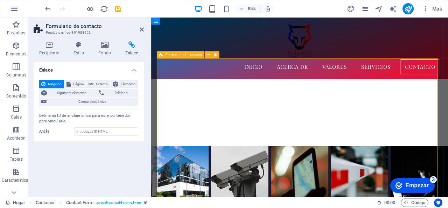
click at [163, 54] on div "Formulario de contacto" at bounding box center [181, 54] width 48 height 7
click at [210, 54] on button at bounding box center [208, 54] width 7 height 7
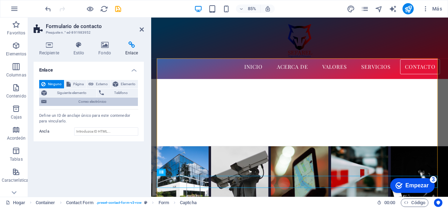
click at [77, 101] on span "Correo electrónico" at bounding box center [92, 101] width 87 height 8
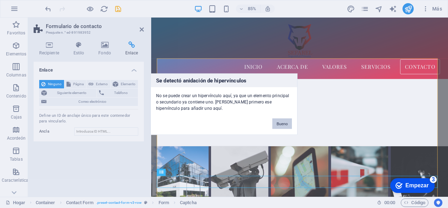
click at [284, 122] on font "Bueno" at bounding box center [282, 123] width 11 height 4
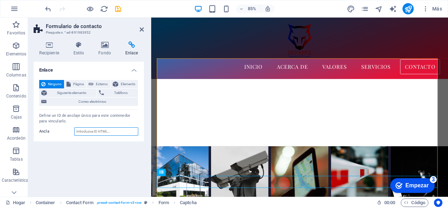
click at [95, 131] on input "Ancla" at bounding box center [106, 131] width 64 height 8
paste input "No se puede crear un hipervínculo aquí, ya que un elemento principal o secundar…"
type input "No se puede crear un hipervínculo aquí, ya que un elemento principal o secundar…"
click at [104, 129] on input "No se puede crear un hipervínculo aquí, ya que un elemento principal o secundar…" at bounding box center [106, 131] width 64 height 8
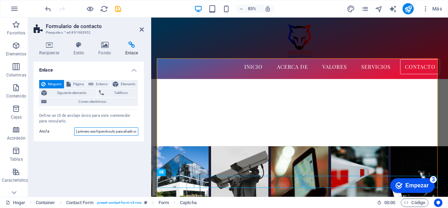
click at [104, 129] on input "No se puede crear un hipervínculo aquí, ya que un elemento principal o secundar…" at bounding box center [106, 131] width 64 height 8
click at [91, 130] on input "Ancla" at bounding box center [106, 131] width 64 height 8
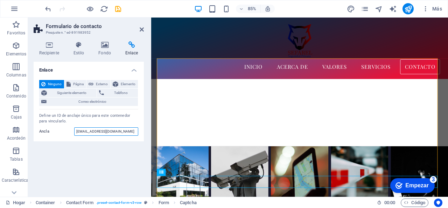
type input "[EMAIL_ADDRESS][DOMAIN_NAME]"
click at [95, 163] on div "Enlace Ninguno Página Externo Elemento Siguiente elemento Teléfono Correo elect…" at bounding box center [89, 126] width 110 height 129
click at [86, 133] on input "[EMAIL_ADDRESS][DOMAIN_NAME]" at bounding box center [106, 131] width 64 height 8
click at [86, 132] on input "[EMAIL_ADDRESS][DOMAIN_NAME]" at bounding box center [106, 131] width 64 height 8
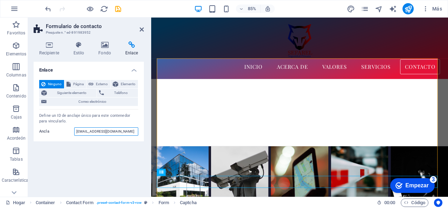
drag, startPoint x: 112, startPoint y: 129, endPoint x: 60, endPoint y: 130, distance: 52.5
click at [60, 130] on div "Ancla contacto@sefarel.mx" at bounding box center [88, 131] width 99 height 8
click at [101, 85] on font "Externo" at bounding box center [102, 84] width 12 height 4
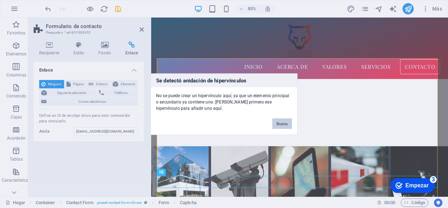
click at [281, 124] on font "Bueno" at bounding box center [282, 123] width 11 height 4
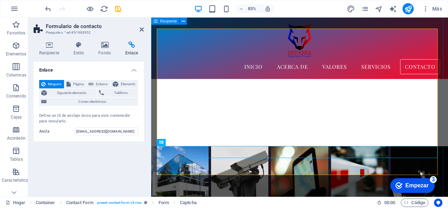
scroll to position [1777, 0]
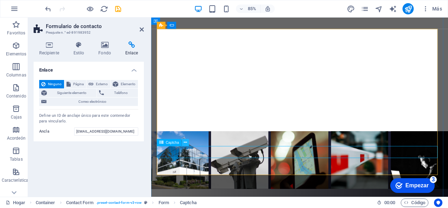
click at [187, 142] on icon at bounding box center [185, 142] width 3 height 6
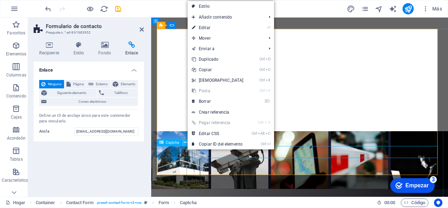
click at [185, 143] on icon at bounding box center [185, 142] width 3 height 6
click at [174, 143] on font "Captcha" at bounding box center [172, 142] width 13 height 4
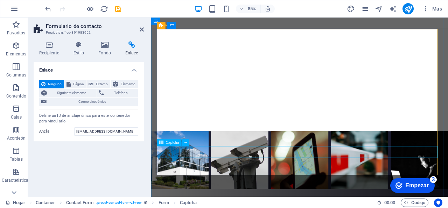
click at [174, 143] on font "Captcha" at bounding box center [172, 142] width 13 height 4
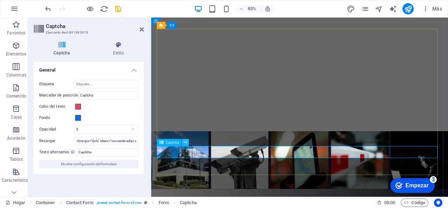
click at [185, 142] on icon at bounding box center [185, 142] width 3 height 6
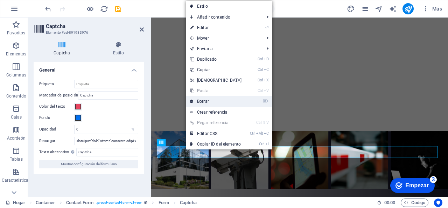
click at [228, 100] on link "⌦ Borrar" at bounding box center [216, 101] width 60 height 11
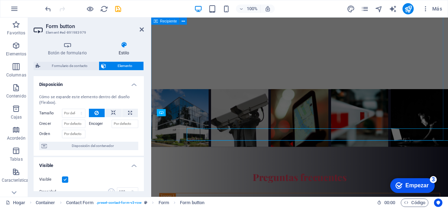
scroll to position [1812, 0]
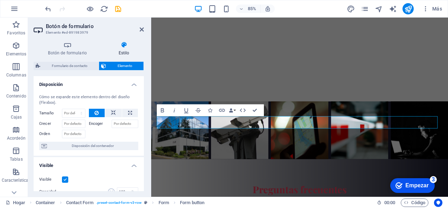
click at [127, 49] on h4 "Estilo" at bounding box center [124, 48] width 40 height 15
click at [120, 48] on icon at bounding box center [124, 44] width 40 height 7
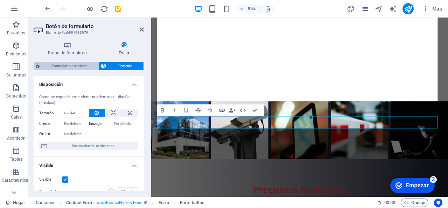
click at [79, 63] on span "Formulario de contacto" at bounding box center [69, 66] width 54 height 8
select select "rem"
select select "preset-contact-form-v3-row"
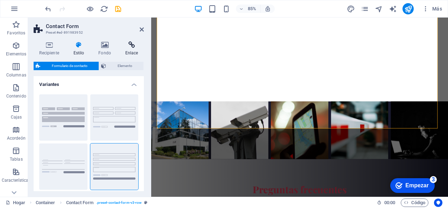
click at [137, 51] on font "Enlace" at bounding box center [131, 52] width 13 height 5
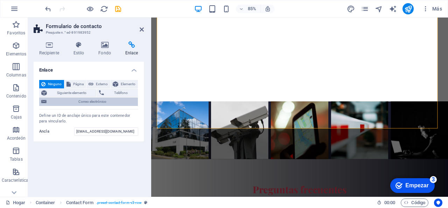
click at [84, 101] on font "Correo electrónico" at bounding box center [92, 101] width 28 height 4
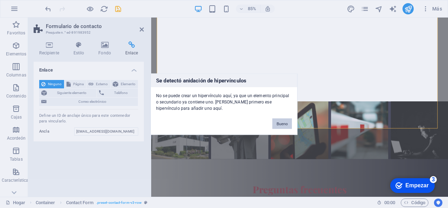
click at [279, 124] on font "Bueno" at bounding box center [282, 123] width 11 height 4
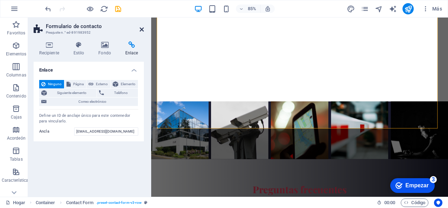
click at [140, 28] on icon at bounding box center [142, 30] width 4 height 6
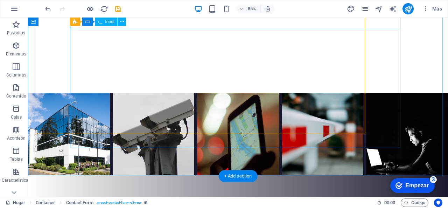
scroll to position [1827, 0]
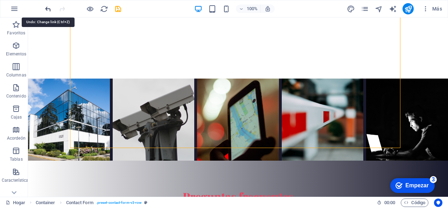
click at [47, 9] on icon "deshacer" at bounding box center [48, 9] width 8 height 8
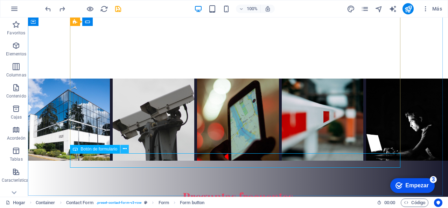
click at [125, 149] on icon at bounding box center [125, 148] width 4 height 7
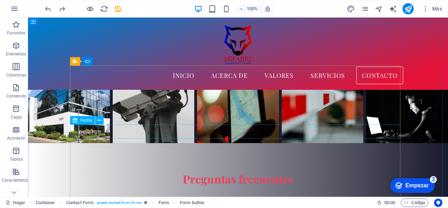
scroll to position [1757, 0]
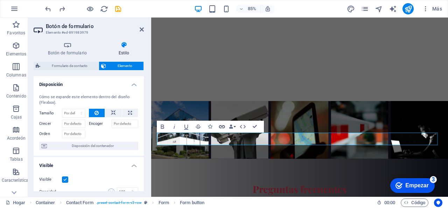
click at [223, 127] on icon "button" at bounding box center [222, 126] width 7 height 7
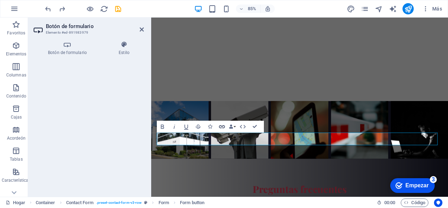
click at [223, 127] on icon "button" at bounding box center [222, 126] width 7 height 7
click at [70, 48] on h4 "Botón de formulario" at bounding box center [69, 48] width 70 height 15
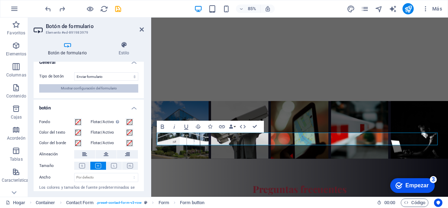
scroll to position [0, 0]
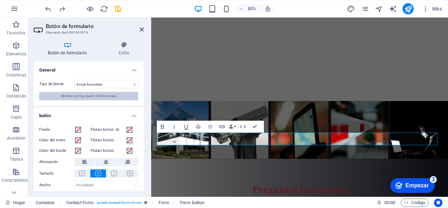
click at [120, 97] on button "Mostrar configuración del formulario" at bounding box center [88, 96] width 99 height 8
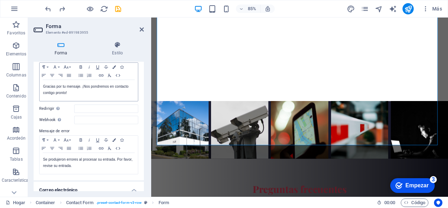
scroll to position [70, 0]
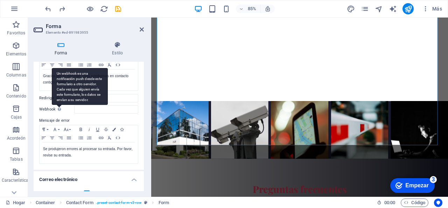
click at [59, 105] on div "Un webhook es una notificación push desde este formulario a otro servidor. Cada…" at bounding box center [80, 86] width 56 height 37
click at [74, 109] on input "Webhook Un webhook es una notificación push desde este formulario a otro servid…" at bounding box center [106, 109] width 64 height 8
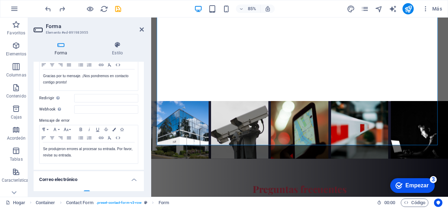
click at [53, 109] on font "Webhook" at bounding box center [47, 109] width 16 height 5
click at [74, 109] on input "Webhook Un webhook es una notificación push desde este formulario a otro servid…" at bounding box center [106, 109] width 64 height 8
click at [53, 109] on font "Webhook" at bounding box center [47, 109] width 16 height 5
click at [74, 109] on input "Webhook Un webhook es una notificación push desde este formulario a otro servid…" at bounding box center [106, 109] width 64 height 8
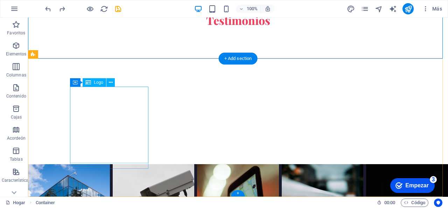
scroll to position [1963, 0]
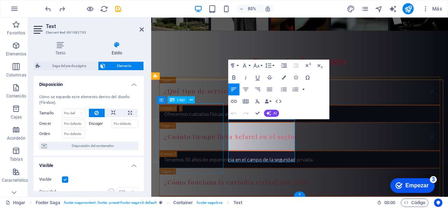
scroll to position [1918, 0]
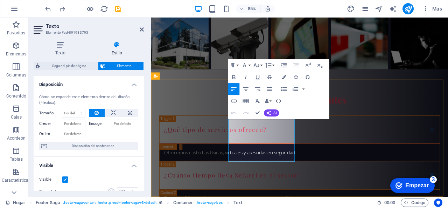
drag, startPoint x: 302, startPoint y: 172, endPoint x: 229, endPoint y: 173, distance: 72.5
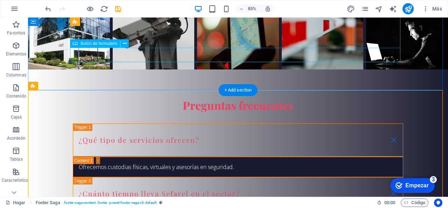
scroll to position [1932, 0]
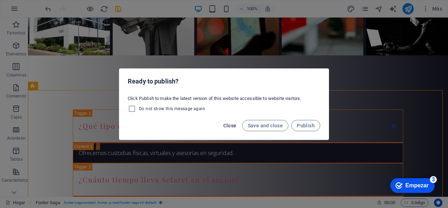
click at [230, 124] on span "Close" at bounding box center [229, 126] width 13 height 6
